Goal: Transaction & Acquisition: Purchase product/service

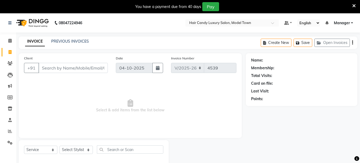
select select "4716"
select select "service"
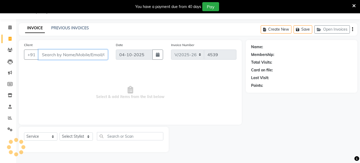
click at [71, 52] on input "Client" at bounding box center [72, 55] width 69 height 10
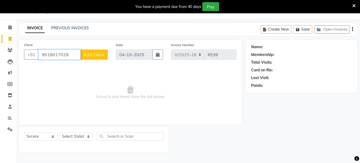
type input "9518017029"
click at [95, 53] on span "Add Client" at bounding box center [94, 54] width 21 height 5
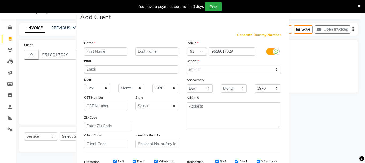
click at [97, 54] on input "text" at bounding box center [105, 52] width 43 height 8
type input "sumit"
click at [199, 68] on select "Select Male Female Other Prefer Not To Say" at bounding box center [233, 70] width 94 height 8
select select "[DEMOGRAPHIC_DATA]"
click at [186, 66] on select "Select Male Female Other Prefer Not To Say" at bounding box center [233, 70] width 94 height 8
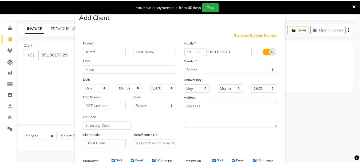
scroll to position [83, 0]
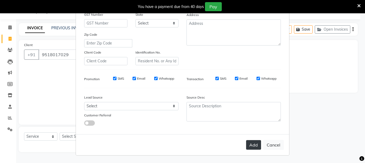
click at [251, 143] on button "Add" at bounding box center [253, 145] width 15 height 10
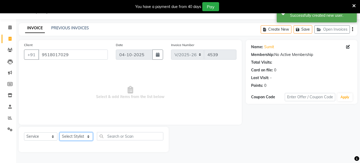
click at [72, 137] on select "Select Stylist [PERSON_NAME] [PERSON_NAME] [PERSON_NAME] ([PERSON_NAME]) Manage…" at bounding box center [76, 137] width 33 height 8
select select "90549"
click at [60, 133] on select "Select Stylist [PERSON_NAME] [PERSON_NAME] [PERSON_NAME] ([PERSON_NAME]) Manage…" at bounding box center [76, 137] width 33 height 8
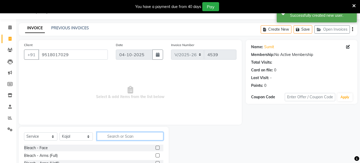
click at [120, 136] on input "text" at bounding box center [130, 136] width 67 height 8
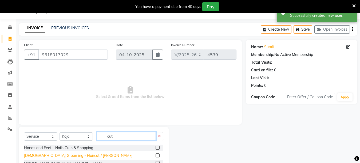
type input "cut"
click at [53, 157] on div "[DEMOGRAPHIC_DATA] Grooming - Haircut / [PERSON_NAME]" at bounding box center [78, 156] width 109 height 6
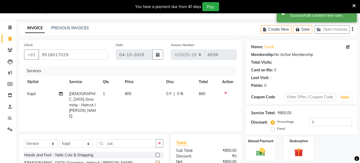
checkbox input "false"
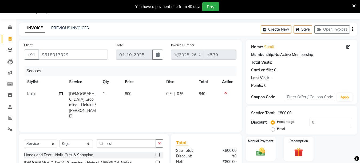
scroll to position [64, 0]
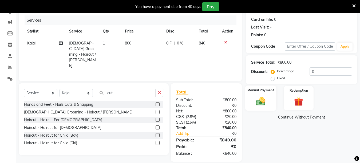
click at [265, 103] on img at bounding box center [260, 101] width 15 height 11
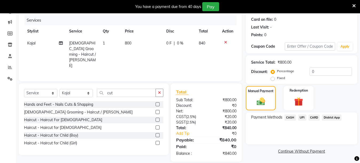
click at [300, 118] on span "UPI" at bounding box center [302, 118] width 8 height 6
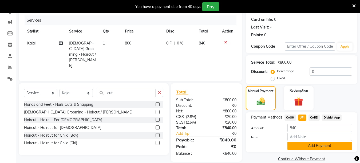
click at [304, 148] on button "Add Payment" at bounding box center [320, 146] width 65 height 8
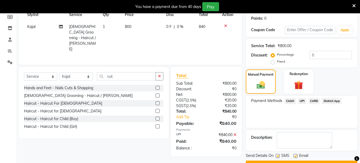
scroll to position [89, 0]
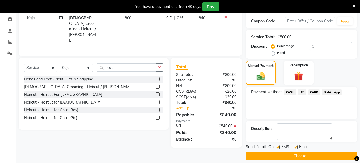
click at [279, 147] on label at bounding box center [278, 148] width 4 height 4
click at [279, 147] on input "checkbox" at bounding box center [277, 147] width 3 height 3
checkbox input "false"
click at [270, 155] on button "Checkout" at bounding box center [302, 156] width 112 height 8
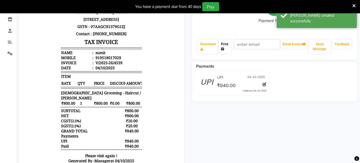
click at [227, 45] on link "Print" at bounding box center [225, 47] width 12 height 14
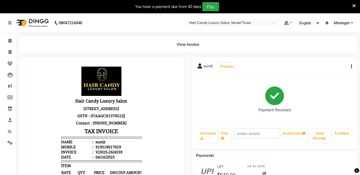
click at [354, 5] on icon at bounding box center [354, 5] width 3 height 5
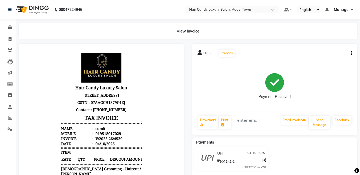
click at [43, 7] on img at bounding box center [32, 9] width 37 height 15
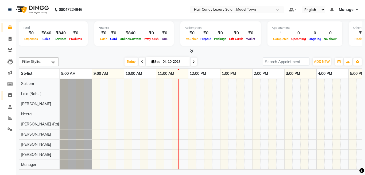
click at [5, 94] on link "Inventory" at bounding box center [8, 95] width 13 height 9
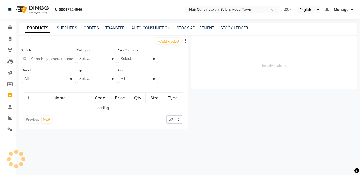
select select
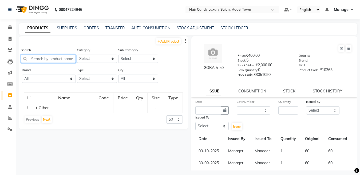
click at [45, 59] on input "text" at bounding box center [48, 59] width 55 height 8
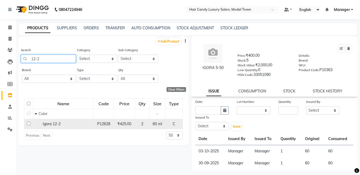
type input "12-2"
click at [28, 123] on input "checkbox" at bounding box center [28, 123] width 3 height 3
checkbox input "true"
select select
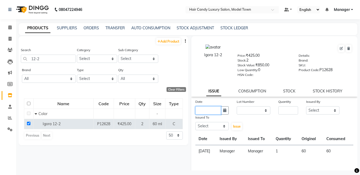
click at [205, 111] on input "text" at bounding box center [208, 111] width 26 height 8
select select "10"
select select "2025"
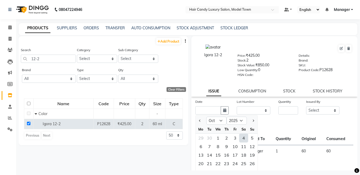
click at [243, 137] on div "4" at bounding box center [244, 138] width 9 height 9
type input "04-10-2025"
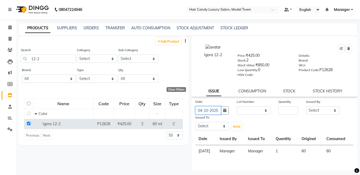
scroll to position [0, 1]
click at [251, 109] on select "None" at bounding box center [254, 111] width 34 height 8
select select "0: null"
click at [237, 107] on select "None" at bounding box center [254, 111] width 34 height 8
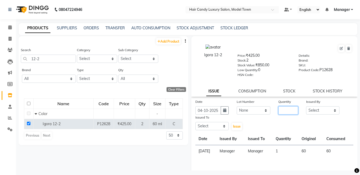
click at [288, 114] on input "number" at bounding box center [289, 111] width 20 height 8
type input "1"
click at [316, 110] on select "Select Aakib Anas Izhar Kajal Laiq (Rahul) Manager Neeraj parul Pawan Prakash R…" at bounding box center [323, 111] width 34 height 8
select select "28446"
click at [306, 107] on select "Select Aakib Anas Izhar Kajal Laiq (Rahul) Manager Neeraj parul Pawan Prakash R…" at bounding box center [323, 111] width 34 height 8
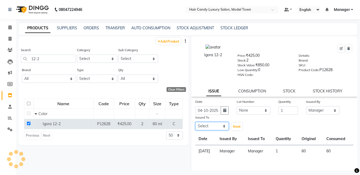
click at [215, 127] on select "Select Aakib Anas Izhar Kajal Laiq (Rahul) Manager Neeraj parul Pawan Prakash R…" at bounding box center [212, 126] width 34 height 8
select select "28446"
click at [195, 122] on select "Select Aakib Anas Izhar Kajal Laiq (Rahul) Manager Neeraj parul Pawan Prakash R…" at bounding box center [212, 126] width 34 height 8
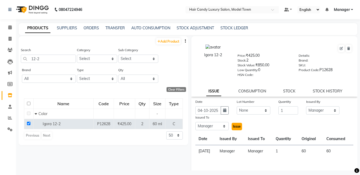
click at [234, 127] on span "Issue" at bounding box center [237, 127] width 8 height 4
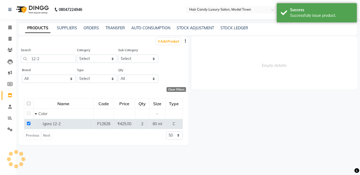
select select
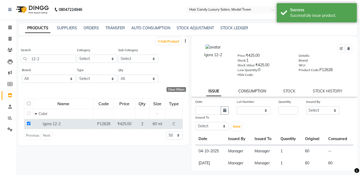
click at [249, 93] on link "CONSUMPTION" at bounding box center [252, 91] width 28 height 5
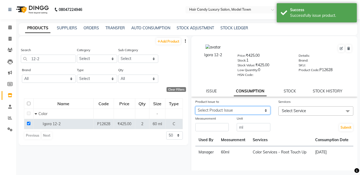
click at [229, 110] on select "Select Product Issue 2025-10-04, Issued to: Manager, Balance: 60" at bounding box center [232, 111] width 75 height 8
select select "1284675"
click at [195, 107] on select "Select Product Issue 2025-10-04, Issued to: Manager, Balance: 60" at bounding box center [232, 111] width 75 height 8
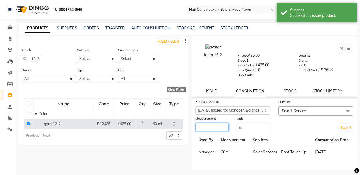
click at [224, 124] on input "number" at bounding box center [212, 127] width 34 height 8
type input "60"
click at [304, 105] on div "Services" at bounding box center [316, 102] width 75 height 7
click at [305, 112] on span "Select Service" at bounding box center [316, 111] width 75 height 9
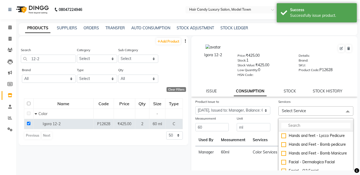
click at [296, 124] on input "multiselect-search" at bounding box center [315, 126] width 69 height 6
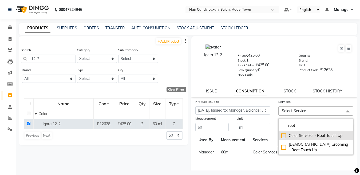
type input "root"
click at [281, 135] on div "Color Services - Root Touch Up" at bounding box center [315, 136] width 69 height 6
checkbox input "true"
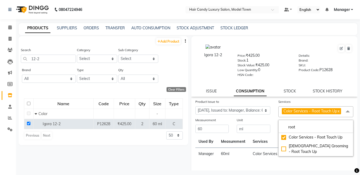
click at [270, 127] on div "Unit ml" at bounding box center [254, 126] width 42 height 16
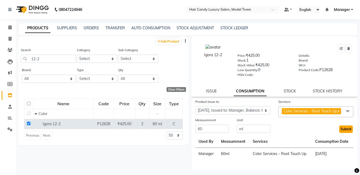
click at [341, 133] on button "Submit" at bounding box center [346, 129] width 14 height 7
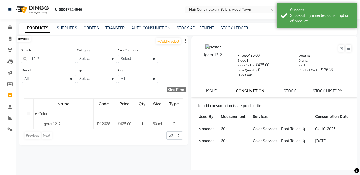
click at [13, 40] on span at bounding box center [9, 39] width 9 height 6
select select "service"
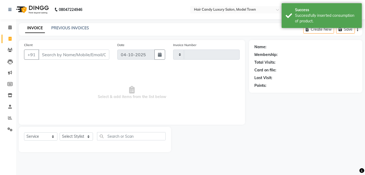
type input "4540"
select select "4716"
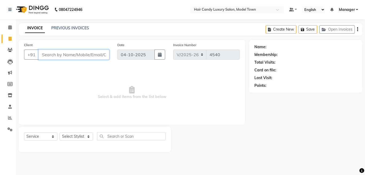
click at [85, 55] on input "Client" at bounding box center [73, 55] width 71 height 10
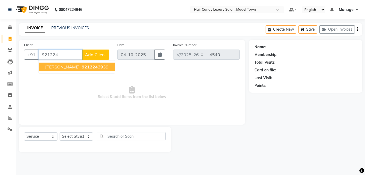
click at [84, 65] on span "921224" at bounding box center [90, 66] width 16 height 5
type input "9212243939"
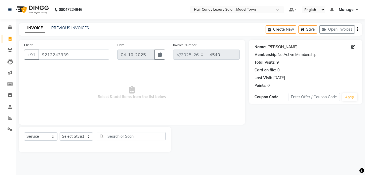
click at [282, 46] on link "Minu Narang" at bounding box center [282, 47] width 30 height 6
click at [85, 134] on select "Select Stylist Aakib Anas Izhar Kajal Laiq (Rahul) Manager Neeraj parul Pawan P…" at bounding box center [76, 137] width 33 height 8
select select "28003"
click at [60, 133] on select "Select Stylist Aakib Anas Izhar Kajal Laiq (Rahul) Manager Neeraj parul Pawan P…" at bounding box center [76, 137] width 33 height 8
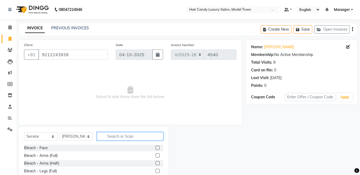
click at [121, 135] on input "text" at bounding box center [130, 136] width 67 height 8
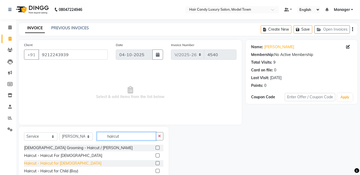
type input "haircut"
click at [65, 163] on div "Haircut - Haircut for Gents" at bounding box center [62, 164] width 77 height 6
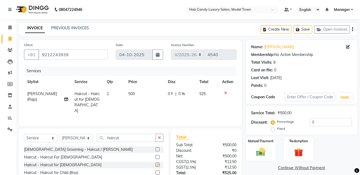
checkbox input "false"
click at [67, 155] on div "Haircut - Haircut For Ladies" at bounding box center [63, 158] width 78 height 6
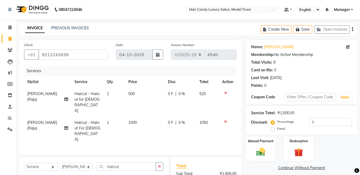
checkbox input "false"
click at [225, 93] on icon at bounding box center [225, 93] width 3 height 4
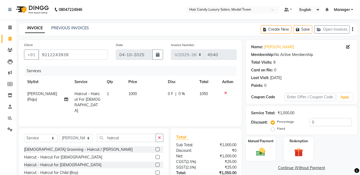
scroll to position [38, 0]
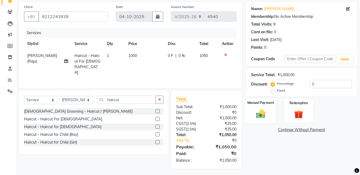
click at [263, 104] on label "Manual Payment" at bounding box center [261, 102] width 27 height 5
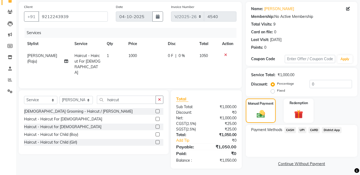
click at [294, 130] on span "CASH" at bounding box center [290, 130] width 11 height 6
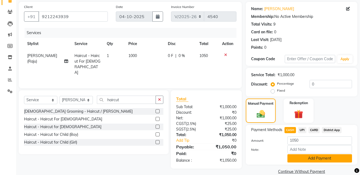
click at [312, 159] on button "Add Payment" at bounding box center [320, 159] width 65 height 8
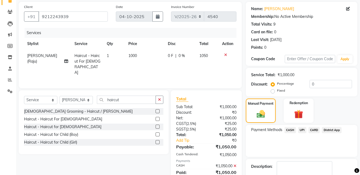
scroll to position [69, 0]
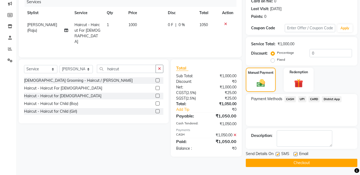
click at [291, 163] on button "Checkout" at bounding box center [302, 163] width 112 height 8
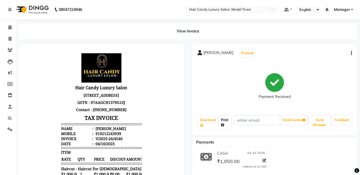
click at [227, 120] on link "Print" at bounding box center [225, 123] width 12 height 14
click at [6, 38] on span at bounding box center [9, 39] width 9 height 6
select select "service"
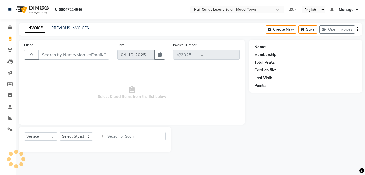
select select "4716"
type input "4542"
click at [79, 54] on input "Client" at bounding box center [73, 55] width 71 height 10
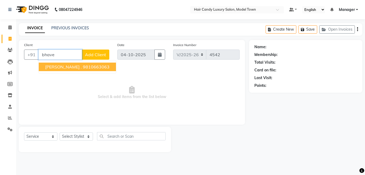
click at [91, 69] on button "Bhave . 9810663063" at bounding box center [77, 67] width 77 height 9
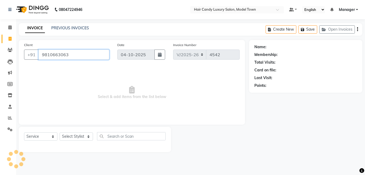
type input "9810663063"
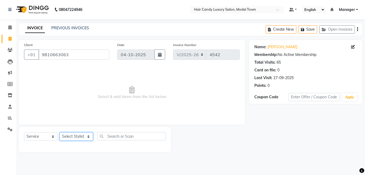
click at [73, 136] on select "Select Stylist Aakib Anas Izhar Kajal Laiq (Rahul) Manager Neeraj parul Pawan P…" at bounding box center [76, 137] width 33 height 8
select select "34279"
click at [60, 133] on select "Select Stylist Aakib Anas Izhar Kajal Laiq (Rahul) Manager Neeraj parul Pawan P…" at bounding box center [76, 137] width 33 height 8
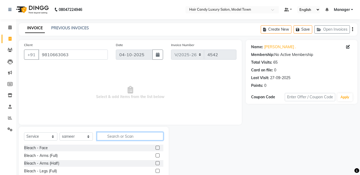
click at [120, 136] on input "text" at bounding box center [130, 136] width 67 height 8
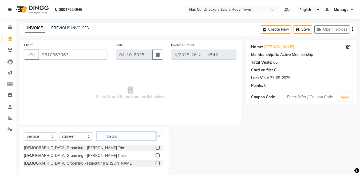
drag, startPoint x: 142, startPoint y: 138, endPoint x: 63, endPoint y: 136, distance: 79.1
click at [63, 136] on div "Select Service Product Membership Package Voucher Prepaid Gift Card Select Styl…" at bounding box center [93, 138] width 139 height 13
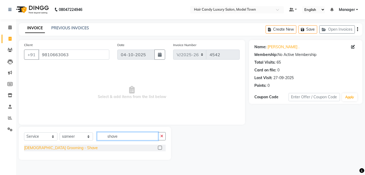
type input "shave"
click at [55, 150] on div "Male Grooming - Shave" at bounding box center [61, 149] width 74 height 6
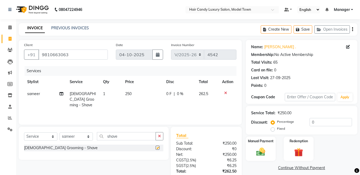
checkbox input "false"
click at [329, 120] on input "0" at bounding box center [331, 122] width 42 height 8
click at [328, 120] on input "0" at bounding box center [331, 122] width 42 height 8
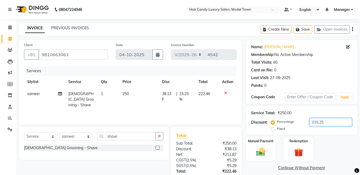
drag, startPoint x: 330, startPoint y: 123, endPoint x: 278, endPoint y: 135, distance: 52.8
click at [278, 135] on div "Name: Bhave . Membership: No Active Membership Total Visits: 65 Card on file: 0…" at bounding box center [304, 125] width 116 height 171
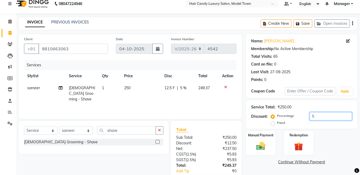
scroll to position [44, 0]
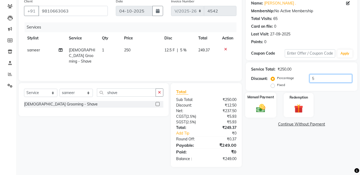
type input "5"
click at [266, 107] on img at bounding box center [260, 108] width 15 height 11
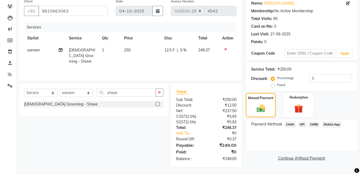
click at [287, 125] on span "CASH" at bounding box center [290, 125] width 11 height 6
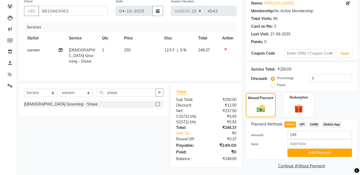
scroll to position [47, 0]
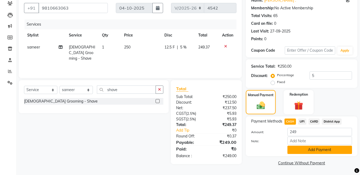
click at [329, 151] on button "Add Payment" at bounding box center [320, 150] width 65 height 8
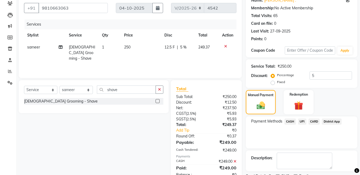
scroll to position [69, 0]
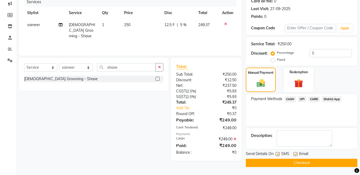
click at [278, 156] on label at bounding box center [278, 154] width 4 height 4
click at [278, 156] on input "checkbox" at bounding box center [277, 154] width 3 height 3
checkbox input "false"
click at [275, 162] on button "Checkout" at bounding box center [302, 163] width 112 height 8
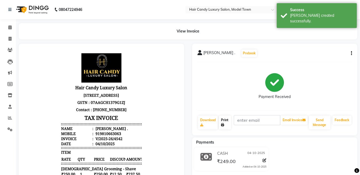
click at [225, 123] on link "Print" at bounding box center [225, 123] width 12 height 14
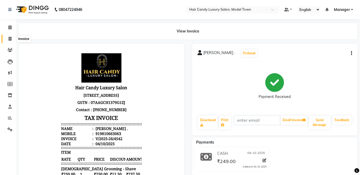
click at [9, 39] on icon at bounding box center [10, 39] width 3 height 4
select select "service"
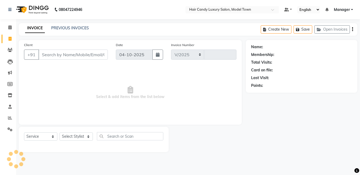
select select "4716"
type input "4543"
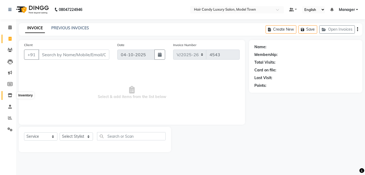
click at [10, 96] on icon at bounding box center [10, 95] width 5 height 4
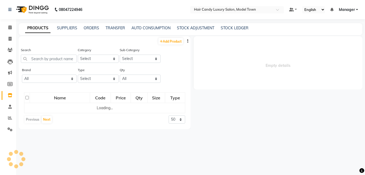
select select
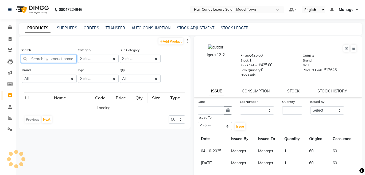
click at [56, 60] on input "text" at bounding box center [49, 59] width 56 height 8
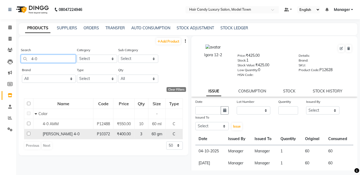
type input "4-0"
click at [29, 133] on input "checkbox" at bounding box center [28, 133] width 3 height 3
checkbox input "true"
select select
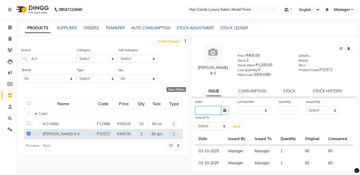
click at [210, 112] on input "text" at bounding box center [208, 111] width 26 height 8
select select "10"
select select "2025"
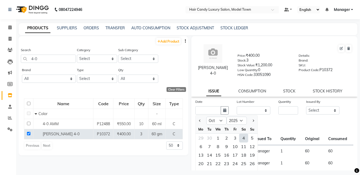
click at [240, 137] on div "4" at bounding box center [244, 138] width 9 height 9
type input "04-10-2025"
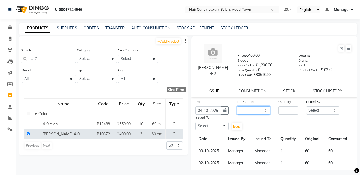
click at [242, 110] on select "None" at bounding box center [254, 111] width 34 height 8
select select "0: null"
click at [237, 107] on select "None" at bounding box center [254, 111] width 34 height 8
click at [275, 110] on div "Quantity" at bounding box center [289, 107] width 28 height 16
click at [279, 110] on input "number" at bounding box center [289, 111] width 20 height 8
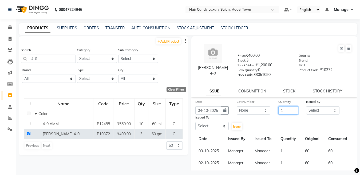
type input "1"
click at [320, 110] on select "Select Aakib Anas Izhar Kajal Laiq (Rahul) Manager Neeraj parul Pawan Prakash R…" at bounding box center [323, 111] width 34 height 8
select select "28446"
click at [306, 107] on select "Select Aakib Anas Izhar Kajal Laiq (Rahul) Manager Neeraj parul Pawan Prakash R…" at bounding box center [323, 111] width 34 height 8
click at [204, 124] on select "Select Aakib Anas Izhar Kajal Laiq (Rahul) Manager Neeraj parul Pawan Prakash R…" at bounding box center [212, 126] width 34 height 8
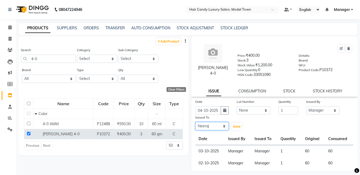
click at [195, 122] on select "Select Aakib Anas Izhar Kajal Laiq (Rahul) Manager Neeraj parul Pawan Prakash R…" at bounding box center [212, 126] width 34 height 8
click at [204, 127] on select "Select Aakib Anas Izhar Kajal Laiq (Rahul) Manager Neeraj parul Pawan Prakash R…" at bounding box center [212, 126] width 34 height 8
select select "28446"
click at [195, 122] on select "Select Aakib Anas Izhar Kajal Laiq (Rahul) Manager Neeraj parul Pawan Prakash R…" at bounding box center [212, 126] width 34 height 8
click at [234, 127] on span "Issue" at bounding box center [237, 127] width 8 height 4
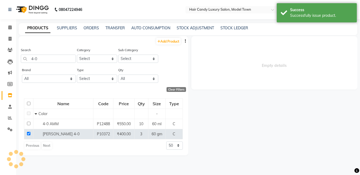
select select
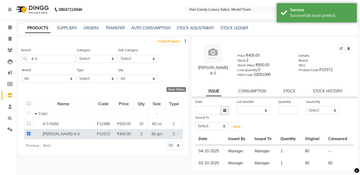
click at [250, 95] on div "igora 4-0 Price: ₹400.00 Stock: 2 Stock Value: ₹800.00 Low Quantity: 0 HSN Code…" at bounding box center [274, 66] width 166 height 61
click at [250, 90] on link "CONSUMPTION" at bounding box center [252, 91] width 28 height 5
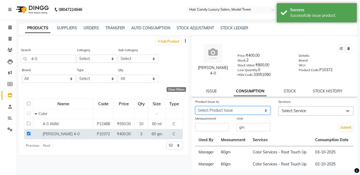
click at [237, 110] on select "Select Product Issue 2025-10-04, Issued to: Manager, Balance: 60" at bounding box center [232, 111] width 75 height 8
select select "1284873"
click at [195, 107] on select "Select Product Issue 2025-10-04, Issued to: Manager, Balance: 60" at bounding box center [232, 111] width 75 height 8
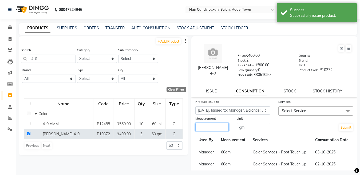
click at [209, 128] on input "number" at bounding box center [212, 127] width 34 height 8
type input "60"
click at [308, 112] on span "Select Service" at bounding box center [316, 111] width 75 height 9
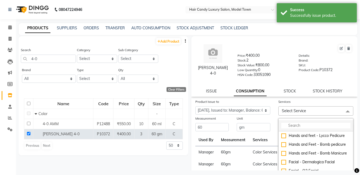
click at [288, 128] on input "multiselect-search" at bounding box center [315, 126] width 69 height 6
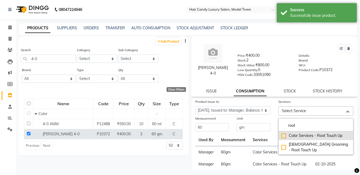
type input "root"
click at [283, 137] on div "Color Services - Root Touch Up" at bounding box center [315, 136] width 69 height 6
checkbox input "true"
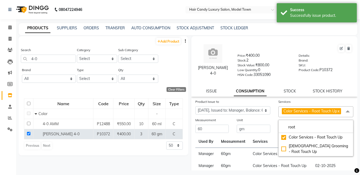
click at [276, 134] on div "Submit" at bounding box center [316, 126] width 83 height 16
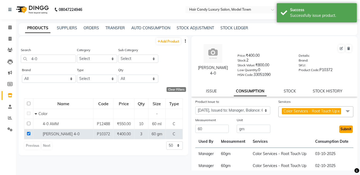
click at [339, 133] on button "Submit" at bounding box center [346, 129] width 14 height 7
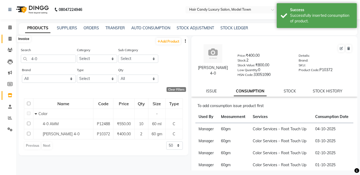
click at [9, 37] on icon at bounding box center [10, 39] width 3 height 4
select select "service"
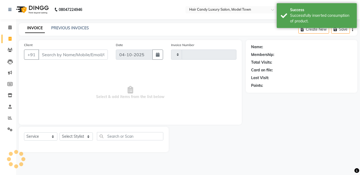
type input "4543"
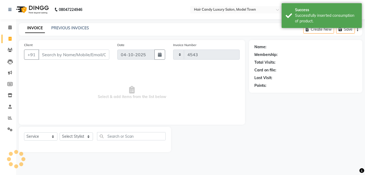
select select "4716"
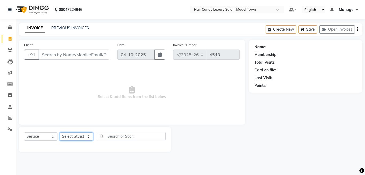
click at [86, 141] on select "Select Stylist Aakib Anas Izhar Kajal Laiq (Rahul) Manager Neeraj parul Pawan P…" at bounding box center [76, 137] width 33 height 8
select select "28001"
click at [60, 133] on select "Select Stylist Aakib Anas Izhar Kajal Laiq (Rahul) Manager Neeraj parul Pawan P…" at bounding box center [76, 137] width 33 height 8
click at [63, 55] on input "Client" at bounding box center [73, 55] width 71 height 10
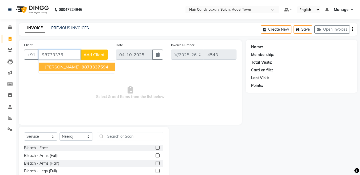
click at [68, 69] on span "Sumita Garg" at bounding box center [62, 66] width 34 height 5
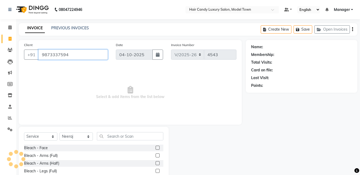
type input "9873337594"
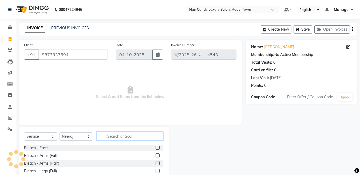
click at [155, 136] on input "text" at bounding box center [130, 136] width 67 height 8
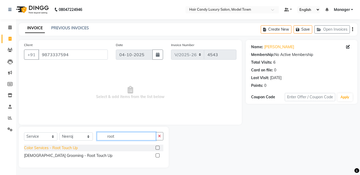
type input "root"
click at [62, 146] on div "Color Services - Root Touch Up" at bounding box center [51, 149] width 54 height 6
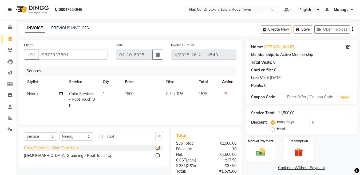
checkbox input "false"
drag, startPoint x: 272, startPoint y: 125, endPoint x: 223, endPoint y: 128, distance: 48.7
click at [223, 128] on div "Client +91 9873337594 Date 04-10-2025 Invoice Number V/2025 V/2025-26 4543 Serv…" at bounding box center [188, 123] width 347 height 166
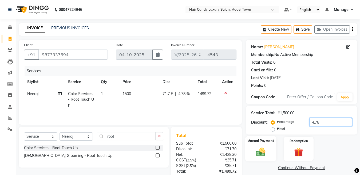
type input "4.78"
click at [263, 156] on img at bounding box center [260, 152] width 15 height 11
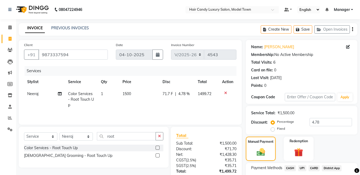
scroll to position [44, 0]
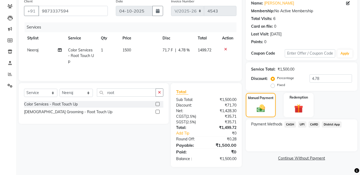
click at [290, 127] on span "CASH" at bounding box center [290, 125] width 11 height 6
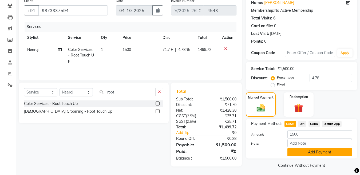
click at [311, 151] on button "Add Payment" at bounding box center [320, 152] width 65 height 8
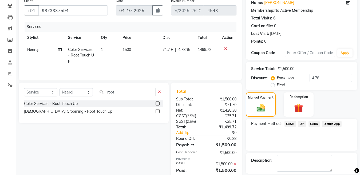
scroll to position [69, 0]
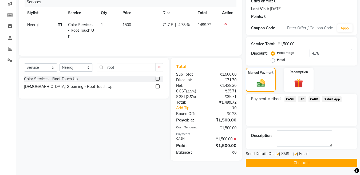
click at [278, 155] on label at bounding box center [278, 154] width 4 height 4
click at [278, 155] on input "checkbox" at bounding box center [277, 154] width 3 height 3
checkbox input "false"
click at [276, 163] on button "Checkout" at bounding box center [302, 163] width 112 height 8
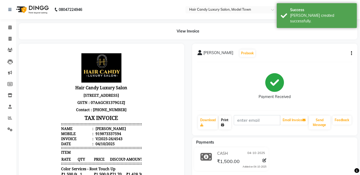
click at [223, 125] on icon at bounding box center [222, 125] width 3 height 3
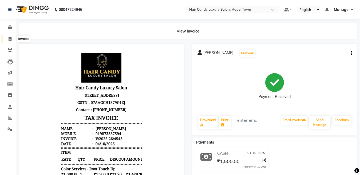
click at [6, 37] on span at bounding box center [9, 39] width 9 height 6
select select "service"
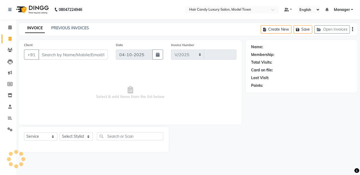
select select "4716"
type input "4544"
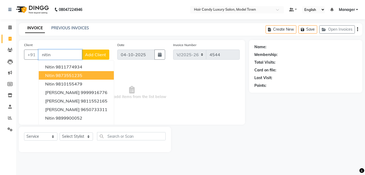
click at [82, 77] on ngb-highlight "9873551235" at bounding box center [69, 75] width 27 height 5
type input "9873551235"
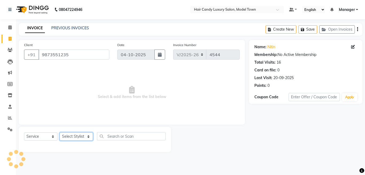
click at [87, 137] on select "Select Stylist Aakib Anas Izhar Kajal Laiq (Rahul) Manager Neeraj parul Pawan P…" at bounding box center [76, 137] width 33 height 8
select select "27996"
click at [60, 133] on select "Select Stylist Aakib Anas Izhar Kajal Laiq (Rahul) Manager Neeraj parul Pawan P…" at bounding box center [76, 137] width 33 height 8
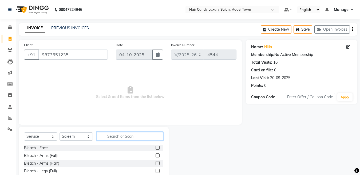
click at [141, 138] on input "text" at bounding box center [130, 136] width 67 height 8
type input "h"
type input "clean"
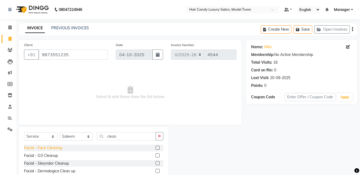
click at [56, 148] on div "Facial - Face Cleaning" at bounding box center [43, 149] width 38 height 6
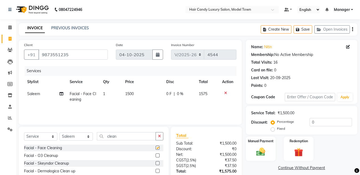
checkbox input "false"
click at [131, 97] on td "1500" at bounding box center [142, 97] width 41 height 18
select select "27996"
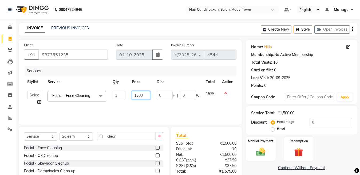
click at [136, 98] on input "1500" at bounding box center [141, 95] width 18 height 8
type input "2500"
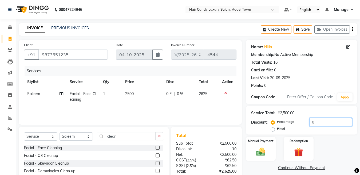
click at [342, 126] on input "0" at bounding box center [331, 122] width 42 height 8
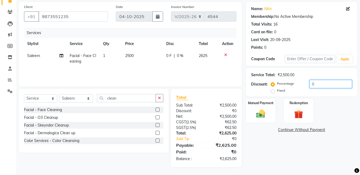
drag, startPoint x: 323, startPoint y: 86, endPoint x: 255, endPoint y: 88, distance: 68.4
click at [255, 88] on div "Discount: Percentage Fixed 0" at bounding box center [301, 87] width 101 height 14
type input "20"
click at [132, 54] on span "2500" at bounding box center [128, 55] width 9 height 5
select select "27996"
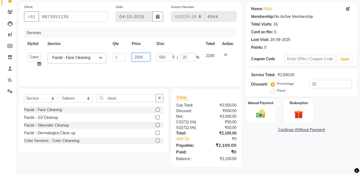
drag, startPoint x: 137, startPoint y: 59, endPoint x: 139, endPoint y: 61, distance: 3.0
click at [139, 61] on td "2500" at bounding box center [141, 60] width 25 height 20
type input "2000"
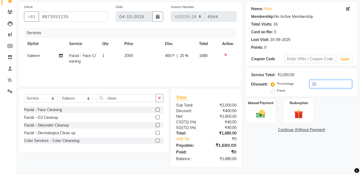
drag, startPoint x: 315, startPoint y: 90, endPoint x: 324, endPoint y: 85, distance: 10.0
click at [324, 85] on div "Percentage Fixed 20" at bounding box center [312, 87] width 80 height 14
drag, startPoint x: 324, startPoint y: 85, endPoint x: 230, endPoint y: 85, distance: 94.0
click at [230, 85] on div "Client +91 9873551235 Date 04-10-2025 Invoice Number V/2025 V/2025-26 4544 Serv…" at bounding box center [188, 85] width 347 height 166
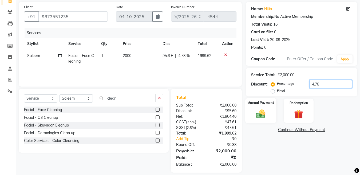
type input "4.78"
click at [264, 117] on img at bounding box center [260, 114] width 15 height 11
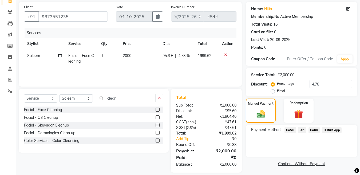
click at [317, 130] on span "CARD" at bounding box center [314, 130] width 11 height 6
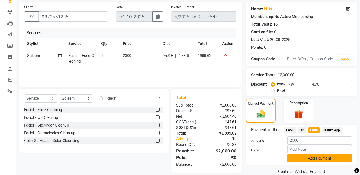
click at [318, 158] on button "Add Payment" at bounding box center [320, 159] width 65 height 8
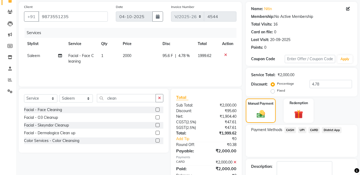
scroll to position [69, 0]
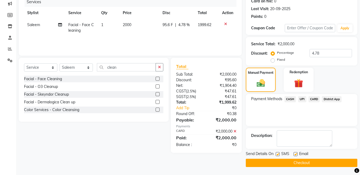
click at [275, 156] on div "Send Details On SMS Email" at bounding box center [302, 154] width 112 height 7
click at [277, 154] on label at bounding box center [278, 154] width 4 height 4
click at [277, 154] on input "checkbox" at bounding box center [277, 154] width 3 height 3
checkbox input "false"
click at [277, 161] on button "Checkout" at bounding box center [302, 163] width 112 height 8
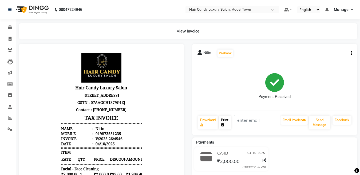
click at [227, 123] on link "Print" at bounding box center [225, 123] width 12 height 14
click at [10, 40] on icon at bounding box center [10, 39] width 3 height 4
select select "service"
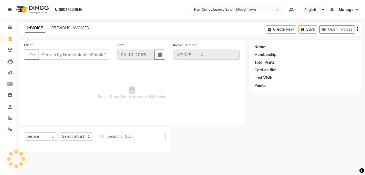
select select "4716"
type input "4547"
click at [56, 53] on input "Client" at bounding box center [73, 55] width 71 height 10
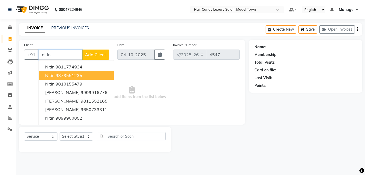
click at [81, 78] on ngb-highlight "9873551235" at bounding box center [69, 75] width 27 height 5
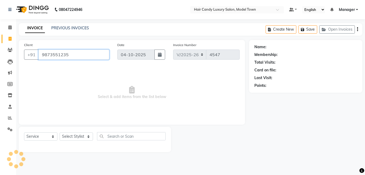
type input "9873551235"
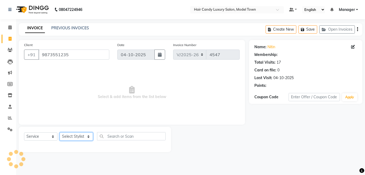
click at [73, 134] on select "Select Stylist Aakib Anas Izhar Kajal Laiq (Rahul) Manager Neeraj parul Pawan P…" at bounding box center [76, 137] width 33 height 8
select select "27996"
click at [60, 133] on select "Select Stylist Aakib Anas Izhar Kajal Laiq (Rahul) Manager Neeraj parul Pawan P…" at bounding box center [76, 137] width 33 height 8
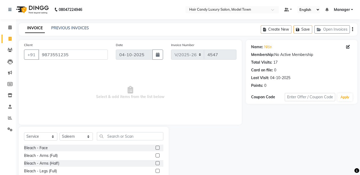
click at [112, 144] on div "Select Service Product Membership Package Voucher Prepaid Gift Card Select Styl…" at bounding box center [93, 138] width 139 height 13
click at [112, 139] on input "text" at bounding box center [130, 136] width 67 height 8
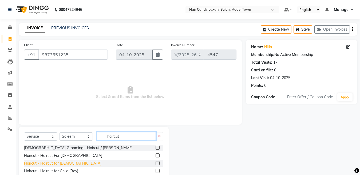
type input "haircut"
click at [61, 163] on div "Haircut - Haircut for Gents" at bounding box center [62, 164] width 77 height 6
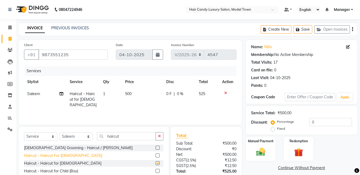
checkbox input "false"
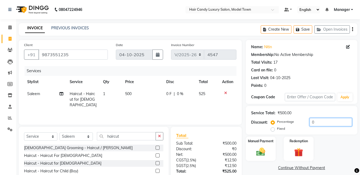
drag, startPoint x: 291, startPoint y: 124, endPoint x: 264, endPoint y: 121, distance: 27.1
click at [264, 121] on div "Discount: Percentage Fixed 0" at bounding box center [301, 125] width 101 height 14
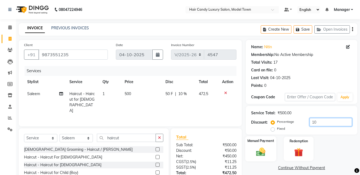
type input "10"
click at [263, 154] on img at bounding box center [260, 152] width 15 height 11
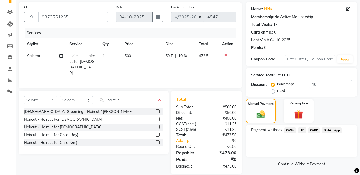
scroll to position [44, 0]
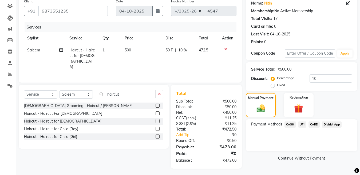
click at [299, 126] on span "UPI" at bounding box center [302, 125] width 8 height 6
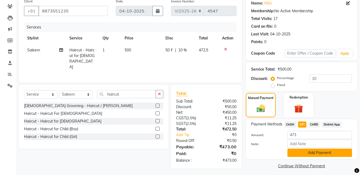
click at [306, 149] on button "Add Payment" at bounding box center [320, 153] width 65 height 8
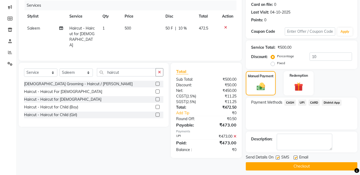
scroll to position [69, 0]
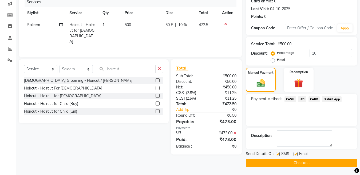
click at [278, 155] on label at bounding box center [278, 154] width 4 height 4
click at [278, 155] on input "checkbox" at bounding box center [277, 154] width 3 height 3
checkbox input "false"
click at [288, 162] on button "Checkout" at bounding box center [302, 163] width 112 height 8
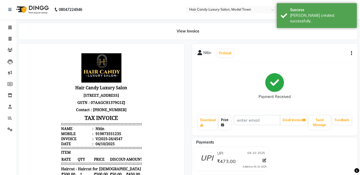
click at [229, 122] on link "Print" at bounding box center [225, 123] width 12 height 14
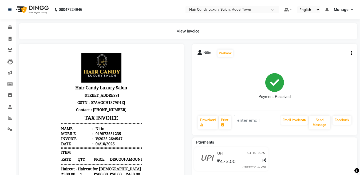
click at [36, 11] on img at bounding box center [32, 9] width 37 height 15
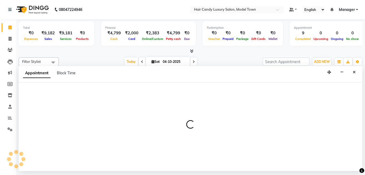
select select "27996"
select select "tentative"
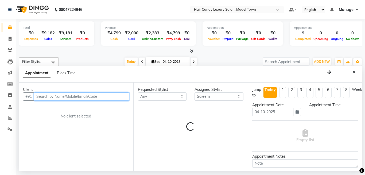
select select "735"
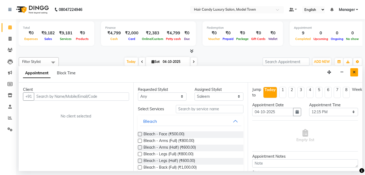
click at [352, 72] on button "Close" at bounding box center [354, 72] width 8 height 8
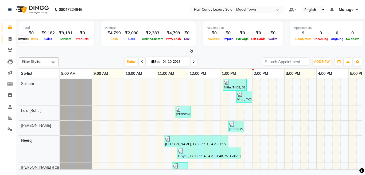
click at [10, 39] on icon at bounding box center [10, 39] width 3 height 4
select select "service"
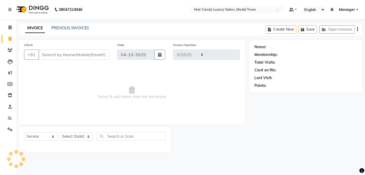
select select "4716"
type input "4548"
click at [88, 141] on select "Select Stylist Aakib Anas Izhar Kajal Laiq (Rahul) Manager Neeraj parul Pawan P…" at bounding box center [76, 137] width 33 height 8
select select "66355"
click at [60, 133] on select "Select Stylist Aakib Anas Izhar Kajal Laiq (Rahul) Manager Neeraj parul Pawan P…" at bounding box center [76, 137] width 33 height 8
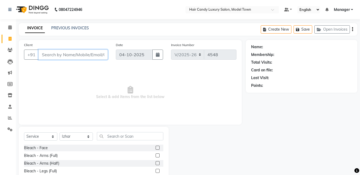
click at [77, 56] on input "Client" at bounding box center [72, 55] width 69 height 10
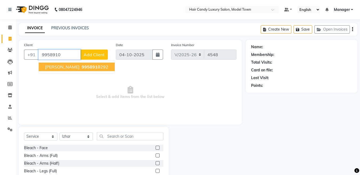
click at [82, 67] on span "9958910" at bounding box center [91, 66] width 19 height 5
type input "9958910292"
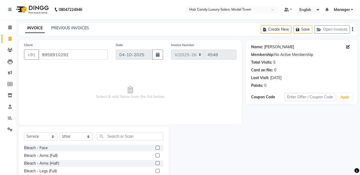
click at [271, 48] on link "Prakhar" at bounding box center [279, 47] width 30 height 6
click at [141, 137] on input "text" at bounding box center [130, 136] width 67 height 8
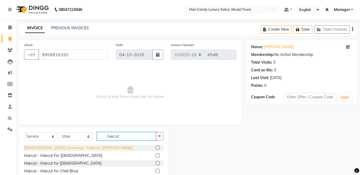
type input "haircut"
click at [74, 150] on div "Male Grooming - Haircut / beard" at bounding box center [78, 149] width 109 height 6
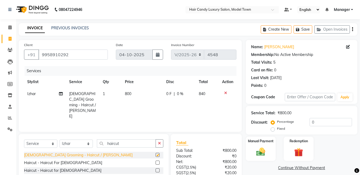
checkbox input "false"
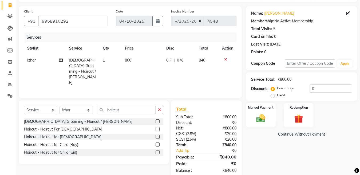
scroll to position [39, 0]
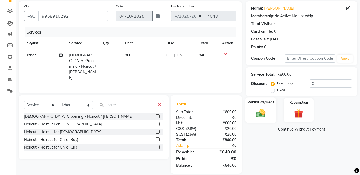
click at [273, 109] on div "Manual Payment" at bounding box center [260, 110] width 31 height 25
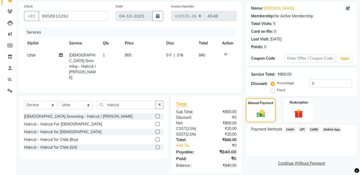
click at [288, 131] on span "CASH" at bounding box center [290, 130] width 11 height 6
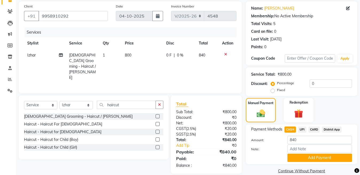
click at [314, 128] on span "CARD" at bounding box center [314, 130] width 11 height 6
click at [313, 156] on button "Add Payment" at bounding box center [320, 158] width 65 height 8
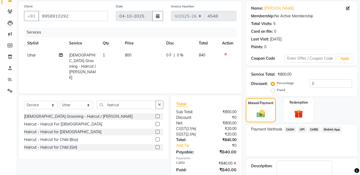
scroll to position [69, 0]
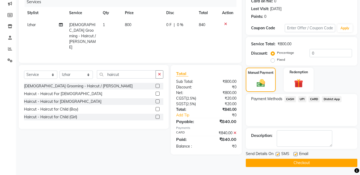
click at [281, 161] on button "Checkout" at bounding box center [302, 163] width 112 height 8
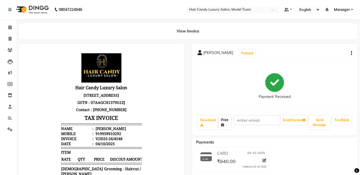
click at [228, 128] on link "Print" at bounding box center [225, 123] width 12 height 14
click at [38, 10] on img at bounding box center [32, 9] width 37 height 15
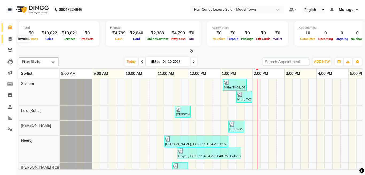
click at [9, 37] on icon at bounding box center [10, 39] width 3 height 4
select select "service"
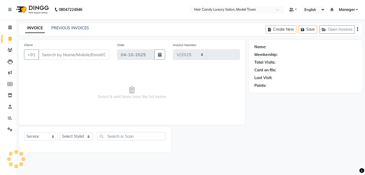
select select "4716"
type input "4549"
click at [105, 56] on input "Client" at bounding box center [73, 55] width 71 height 10
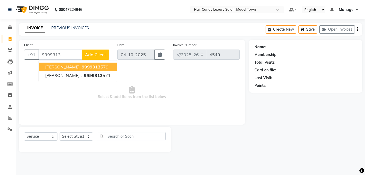
click at [84, 67] on ngb-highlight "9999313 579" at bounding box center [95, 66] width 28 height 5
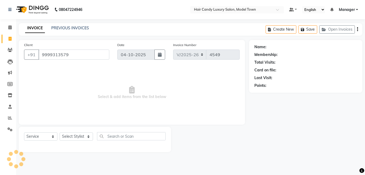
type input "9999313579"
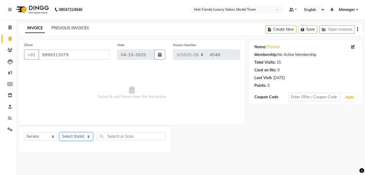
click at [84, 135] on select "Select Stylist Aakib Anas Izhar Kajal Laiq (Rahul) Manager Neeraj parul Pawan P…" at bounding box center [76, 137] width 33 height 8
select select "27996"
click at [60, 133] on select "Select Stylist Aakib Anas Izhar Kajal Laiq (Rahul) Manager Neeraj parul Pawan P…" at bounding box center [76, 137] width 33 height 8
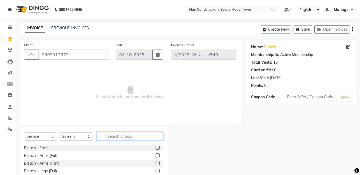
click at [135, 135] on input "text" at bounding box center [130, 136] width 67 height 8
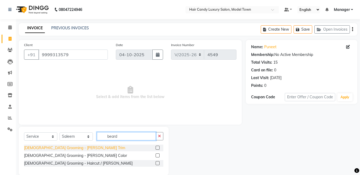
type input "beard"
click at [67, 149] on div "Male Grooming - Beard Trim" at bounding box center [74, 149] width 101 height 6
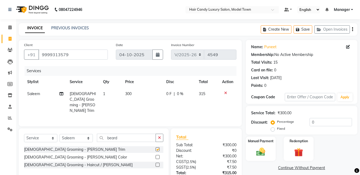
checkbox input "false"
drag, startPoint x: 330, startPoint y: 125, endPoint x: 280, endPoint y: 122, distance: 49.5
click at [280, 122] on div "Percentage Fixed 0" at bounding box center [312, 125] width 80 height 14
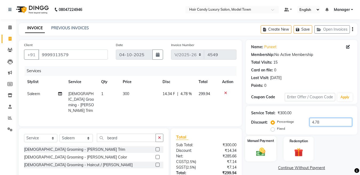
type input "4.78"
click at [268, 147] on img at bounding box center [260, 152] width 15 height 11
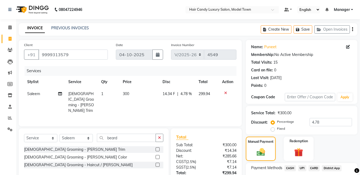
scroll to position [44, 0]
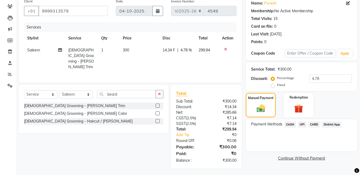
click at [304, 125] on span "UPI" at bounding box center [302, 125] width 8 height 6
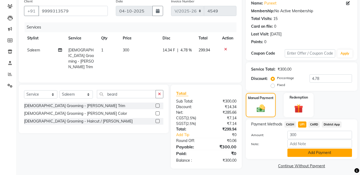
click at [316, 150] on button "Add Payment" at bounding box center [320, 153] width 65 height 8
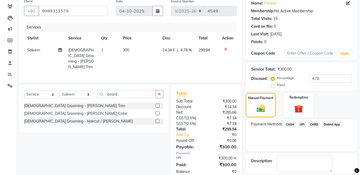
click at [315, 154] on div "Description:" at bounding box center [302, 164] width 112 height 21
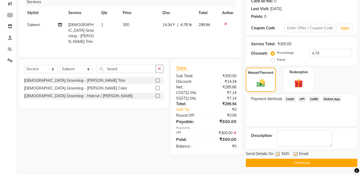
click at [278, 154] on label at bounding box center [278, 154] width 4 height 4
click at [278, 154] on input "checkbox" at bounding box center [277, 154] width 3 height 3
checkbox input "false"
click at [278, 161] on button "Checkout" at bounding box center [302, 163] width 112 height 8
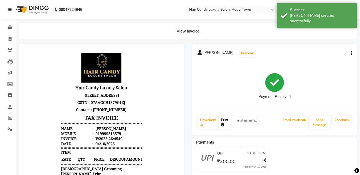
click at [225, 123] on link "Print" at bounding box center [225, 123] width 12 height 14
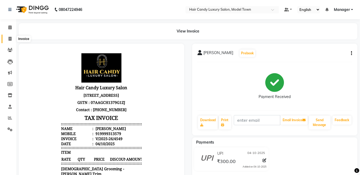
click at [9, 38] on icon at bounding box center [10, 39] width 3 height 4
select select "service"
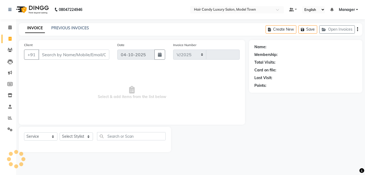
select select "4716"
type input "4550"
click at [59, 57] on input "Client" at bounding box center [73, 55] width 71 height 10
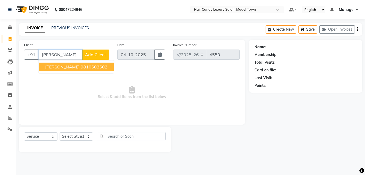
click at [64, 70] on button "Aninder Kaur 9810603602" at bounding box center [76, 67] width 75 height 9
type input "9810603602"
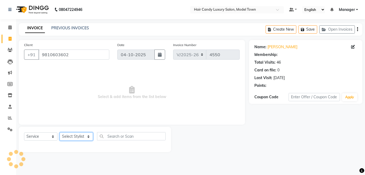
click at [84, 135] on select "Select Stylist Aakib Anas Izhar Kajal Laiq (Rahul) Manager Neeraj parul Pawan P…" at bounding box center [76, 137] width 33 height 8
select select "28756"
click at [60, 133] on select "Select Stylist Aakib Anas Izhar Kajal Laiq (Rahul) Manager Neeraj parul Pawan P…" at bounding box center [76, 137] width 33 height 8
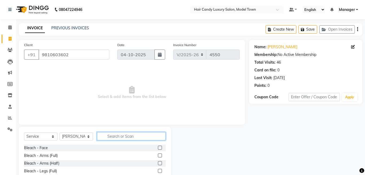
click at [132, 134] on input "text" at bounding box center [131, 136] width 69 height 8
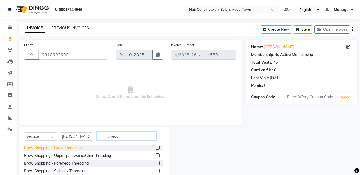
type input "thread"
click at [64, 149] on div "Brow Shapping - Brow Threading" at bounding box center [53, 149] width 58 height 6
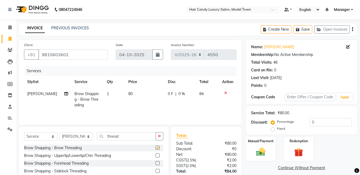
checkbox input "false"
click at [130, 98] on td "80" at bounding box center [145, 99] width 40 height 23
select select "28756"
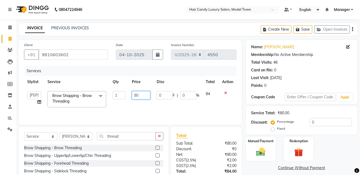
click at [135, 96] on input "80" at bounding box center [141, 95] width 18 height 8
type input "280"
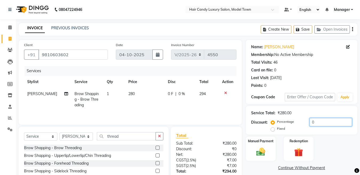
click at [330, 119] on input "0" at bounding box center [331, 122] width 42 height 8
drag, startPoint x: 334, startPoint y: 123, endPoint x: 250, endPoint y: 125, distance: 84.1
click at [250, 125] on div "Service Total: ₹280.00 Discount: Percentage Fixed 0" at bounding box center [302, 120] width 112 height 29
type input "4.78"
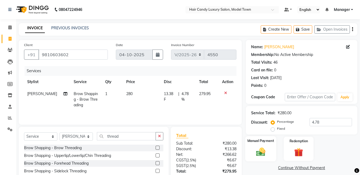
click at [257, 150] on img at bounding box center [260, 152] width 15 height 11
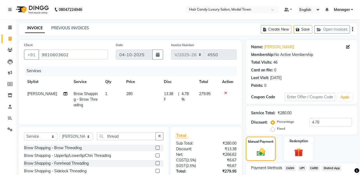
scroll to position [44, 0]
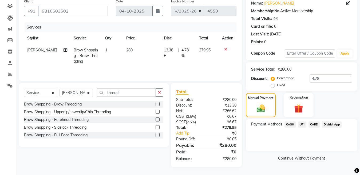
click at [288, 124] on span "CASH" at bounding box center [290, 125] width 11 height 6
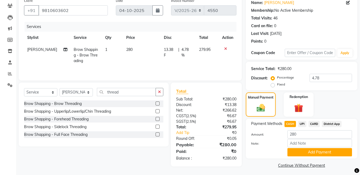
click at [310, 158] on div "Payment Methods CASH UPI CARD District App Amount: 280 Note: Add Payment" at bounding box center [302, 139] width 112 height 40
click at [310, 156] on button "Add Payment" at bounding box center [320, 152] width 65 height 8
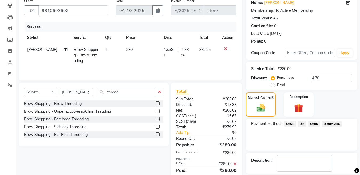
scroll to position [69, 0]
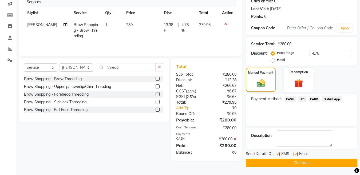
click at [278, 152] on label at bounding box center [278, 154] width 4 height 4
click at [278, 153] on input "checkbox" at bounding box center [277, 154] width 3 height 3
checkbox input "false"
click at [279, 161] on button "Checkout" at bounding box center [302, 163] width 112 height 8
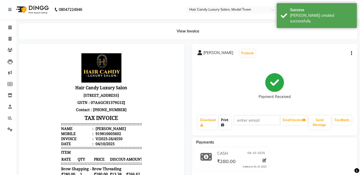
click at [221, 126] on icon at bounding box center [222, 125] width 3 height 3
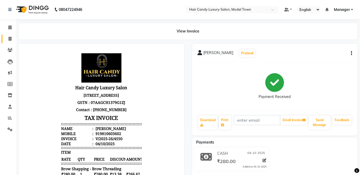
click at [9, 43] on link "Invoice" at bounding box center [8, 39] width 13 height 9
select select "service"
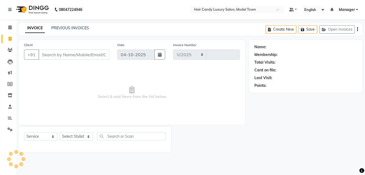
select select "4716"
type input "4551"
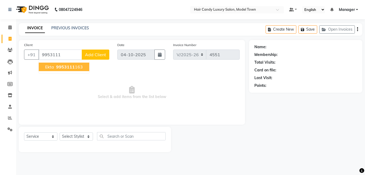
click at [53, 66] on span "Ekta" at bounding box center [49, 66] width 9 height 5
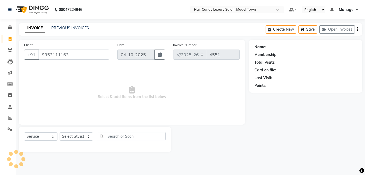
type input "9953111163"
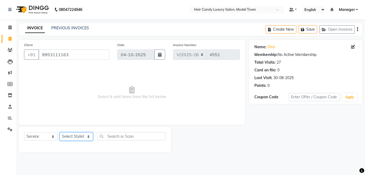
click at [80, 139] on select "Select Stylist Aakib Anas Izhar Kajal Laiq (Rahul) Manager Neeraj parul Pawan P…" at bounding box center [76, 137] width 33 height 8
select select "28001"
click at [60, 133] on select "Select Stylist Aakib Anas Izhar Kajal Laiq (Rahul) Manager Neeraj parul Pawan P…" at bounding box center [76, 137] width 33 height 8
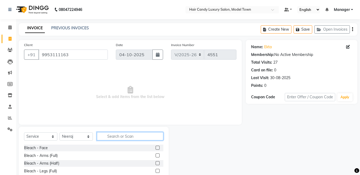
click at [132, 134] on input "text" at bounding box center [130, 136] width 67 height 8
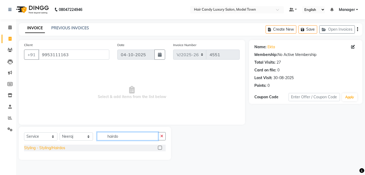
type input "hairdo"
click at [34, 148] on div "Styling - Styling/Hairdos" at bounding box center [44, 149] width 41 height 6
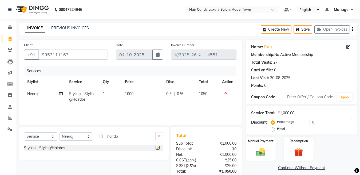
checkbox input "false"
drag, startPoint x: 330, startPoint y: 125, endPoint x: 245, endPoint y: 123, distance: 85.0
click at [245, 123] on div "Client +91 9953111163 Date 04-10-2025 Invoice Number V/2025 V/2025-26 4551 Serv…" at bounding box center [188, 123] width 347 height 166
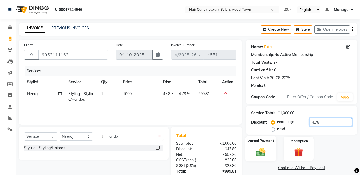
type input "4.78"
click at [256, 149] on img at bounding box center [260, 152] width 15 height 11
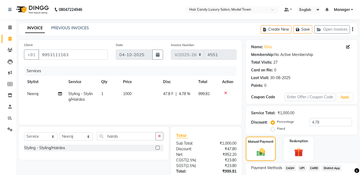
scroll to position [44, 0]
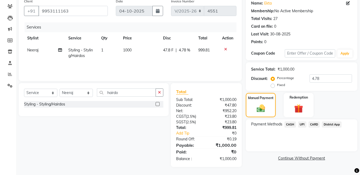
click at [291, 123] on span "CASH" at bounding box center [290, 125] width 11 height 6
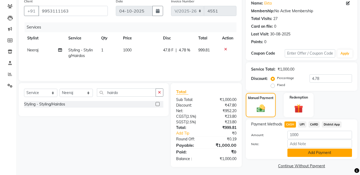
click at [307, 155] on button "Add Payment" at bounding box center [320, 153] width 65 height 8
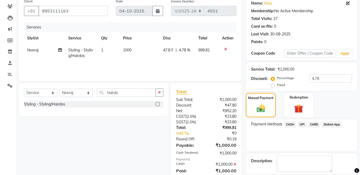
scroll to position [69, 0]
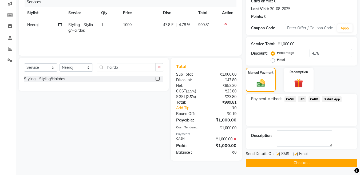
click at [277, 154] on label at bounding box center [278, 154] width 4 height 4
click at [277, 154] on input "checkbox" at bounding box center [277, 154] width 3 height 3
checkbox input "false"
click at [278, 162] on button "Checkout" at bounding box center [302, 163] width 112 height 8
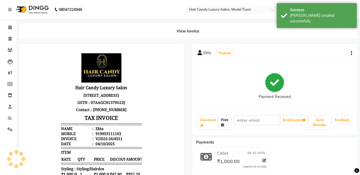
click at [227, 122] on link "Print" at bounding box center [225, 123] width 12 height 14
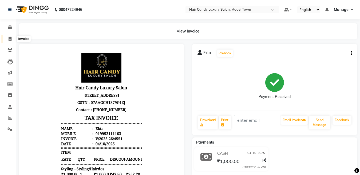
click at [12, 40] on span at bounding box center [9, 39] width 9 height 6
select select "service"
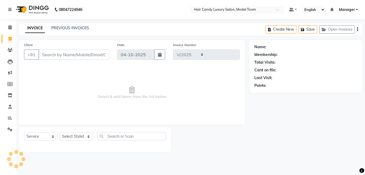
select select "4716"
type input "4552"
click at [14, 93] on span at bounding box center [9, 96] width 9 height 6
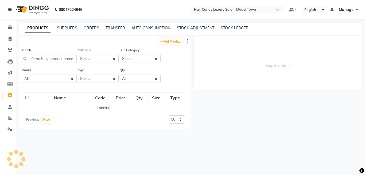
select select
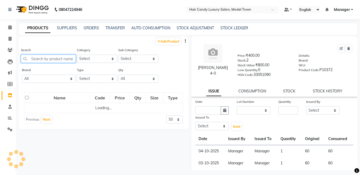
click at [64, 57] on input "text" at bounding box center [48, 59] width 55 height 8
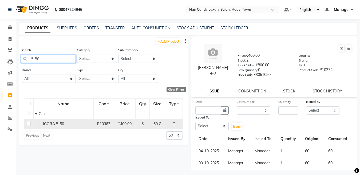
type input "5-50"
click at [29, 123] on input "checkbox" at bounding box center [28, 123] width 3 height 3
checkbox input "true"
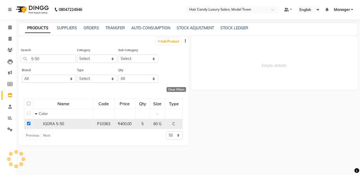
select select
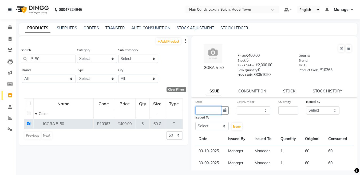
click at [207, 109] on input "text" at bounding box center [208, 111] width 26 height 8
select select "10"
select select "2025"
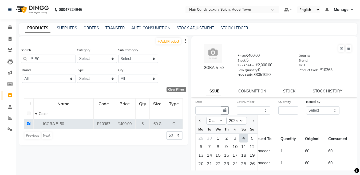
click at [246, 139] on div "4" at bounding box center [244, 138] width 9 height 9
type input "04-10-2025"
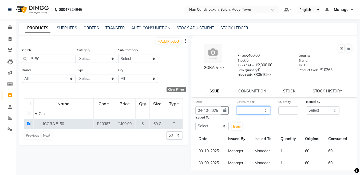
click at [244, 112] on select "None" at bounding box center [254, 111] width 34 height 8
select select "0: null"
click at [237, 107] on select "None" at bounding box center [254, 111] width 34 height 8
click at [291, 112] on input "number" at bounding box center [289, 111] width 20 height 8
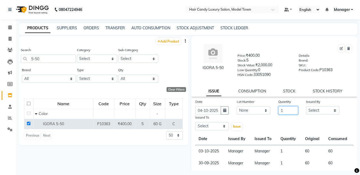
type input "1"
click at [325, 111] on select "Select Aakib Anas Izhar Kajal Laiq (Rahul) Manager Neeraj parul Pawan Prakash R…" at bounding box center [323, 111] width 34 height 8
select select "28446"
click at [306, 107] on select "Select Aakib Anas Izhar Kajal Laiq (Rahul) Manager Neeraj parul Pawan Prakash R…" at bounding box center [323, 111] width 34 height 8
click at [213, 129] on select "Select Aakib Anas Izhar Kajal Laiq (Rahul) Manager Neeraj parul Pawan Prakash R…" at bounding box center [212, 126] width 34 height 8
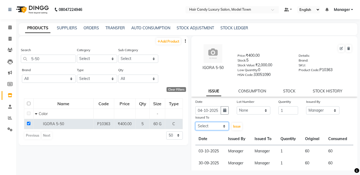
select select "28446"
click at [195, 122] on select "Select Aakib Anas Izhar Kajal Laiq (Rahul) Manager Neeraj parul Pawan Prakash R…" at bounding box center [212, 126] width 34 height 8
click at [235, 125] on span "Issue" at bounding box center [237, 127] width 8 height 4
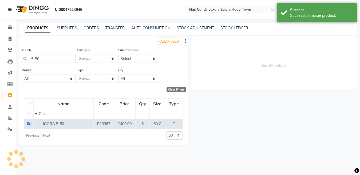
select select
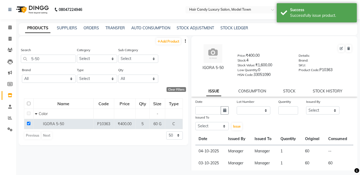
click at [250, 94] on div "CONSUMPTION" at bounding box center [252, 92] width 28 height 6
click at [249, 90] on link "CONSUMPTION" at bounding box center [252, 91] width 28 height 5
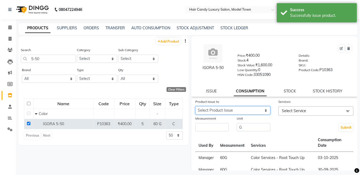
click at [225, 112] on select "Select Product Issue 2025-10-04, Issued to: Manager, Balance: 60" at bounding box center [232, 111] width 75 height 8
select select "1285374"
click at [195, 107] on select "Select Product Issue 2025-10-04, Issued to: Manager, Balance: 60" at bounding box center [232, 111] width 75 height 8
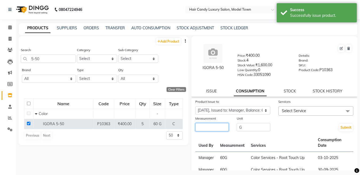
click at [217, 131] on input "number" at bounding box center [212, 127] width 34 height 8
type input "60"
click at [312, 112] on span "Select Service" at bounding box center [316, 111] width 75 height 9
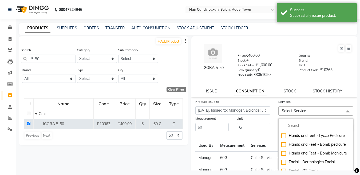
click at [307, 114] on span "Select Service" at bounding box center [316, 111] width 75 height 9
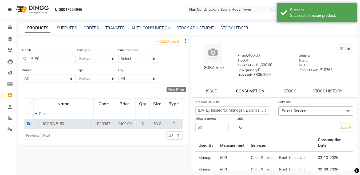
click at [303, 113] on span "Select Service" at bounding box center [294, 111] width 24 height 5
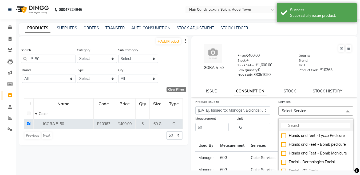
click at [296, 128] on input "multiselect-search" at bounding box center [315, 126] width 69 height 6
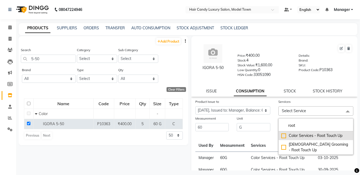
type input "root"
click at [281, 135] on div "Color Services - Root Touch Up" at bounding box center [315, 136] width 69 height 6
checkbox input "true"
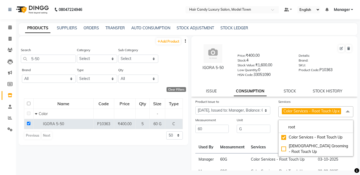
click at [165, 146] on div "Add Product Search 5-50 Category Select Hair Skin Makeup Personal Care Applianc…" at bounding box center [104, 103] width 170 height 135
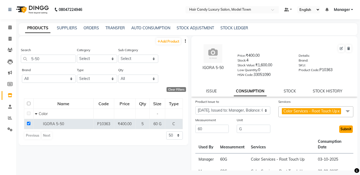
click at [340, 133] on button "Submit" at bounding box center [346, 129] width 14 height 7
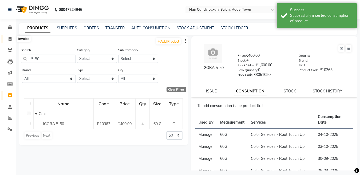
click at [12, 38] on span at bounding box center [9, 39] width 9 height 6
select select "service"
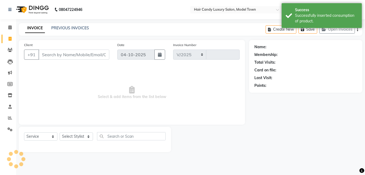
select select "4716"
type input "4552"
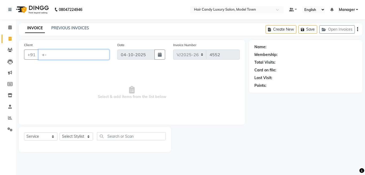
type input "+"
click at [69, 132] on div "Select Service Product Membership Package Voucher Prepaid Gift Card Select Styl…" at bounding box center [95, 139] width 152 height 25
click at [71, 139] on select "Select Stylist Aakib Anas Izhar Kajal Laiq (Rahul) Manager Neeraj parul Pawan P…" at bounding box center [76, 137] width 33 height 8
select select "28001"
click at [60, 133] on select "Select Stylist Aakib Anas Izhar Kajal Laiq (Rahul) Manager Neeraj parul Pawan P…" at bounding box center [76, 137] width 33 height 8
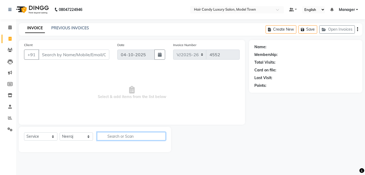
click at [139, 133] on input "text" at bounding box center [131, 136] width 69 height 8
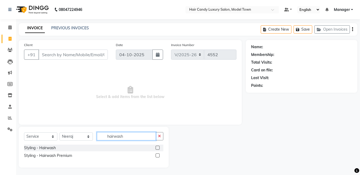
type input "hairwash"
click at [56, 149] on div "Styling - Hairwash" at bounding box center [93, 148] width 139 height 7
click at [53, 149] on div "Styling - Hairwash" at bounding box center [40, 149] width 32 height 6
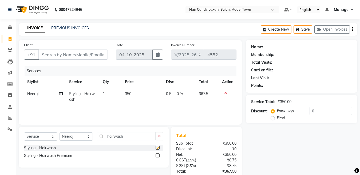
checkbox input "false"
drag, startPoint x: 151, startPoint y: 135, endPoint x: 5, endPoint y: 146, distance: 146.5
click at [5, 146] on app-home "08047224946 Select Location × Hair Candy Luxury Salon, Model Town Default Panel…" at bounding box center [180, 109] width 360 height 219
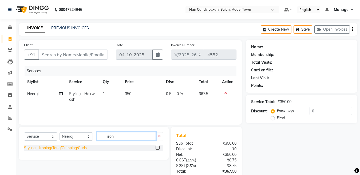
type input "iron"
click at [52, 149] on div "Styling - Ironing/Tong/Crimping/Curls" at bounding box center [55, 149] width 63 height 6
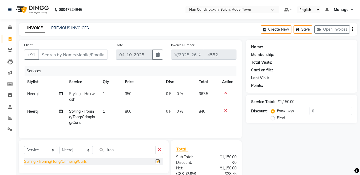
checkbox input "false"
click at [95, 55] on input "Client" at bounding box center [72, 55] width 69 height 10
click at [91, 54] on input "Client" at bounding box center [72, 55] width 69 height 10
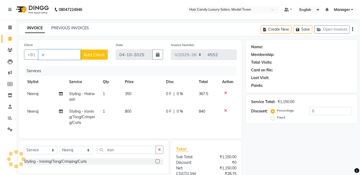
type input "i"
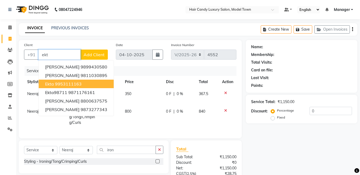
click at [64, 84] on ngb-highlight "9953111163" at bounding box center [68, 83] width 27 height 5
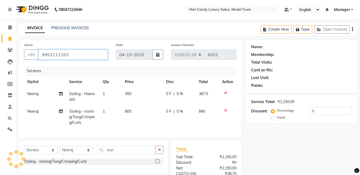
type input "9953111163"
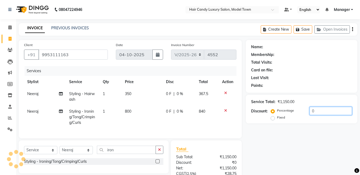
drag, startPoint x: 329, startPoint y: 112, endPoint x: 248, endPoint y: 115, distance: 81.0
click at [248, 115] on div "Service Total: ₹1,150.00 Discount: Percentage Fixed 0" at bounding box center [302, 109] width 112 height 29
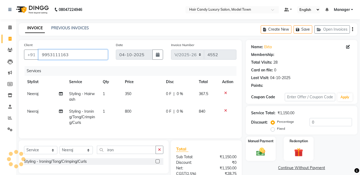
click at [83, 55] on input "9953111163" at bounding box center [72, 55] width 69 height 10
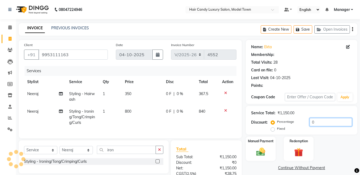
click at [344, 125] on input "0" at bounding box center [331, 122] width 42 height 8
drag, startPoint x: 330, startPoint y: 124, endPoint x: 183, endPoint y: 124, distance: 146.1
click at [183, 124] on div "Client +91 9953111163 Date 04-10-2025 Invoice Number V/2025 V/2025-26 4552 Serv…" at bounding box center [188, 132] width 347 height 185
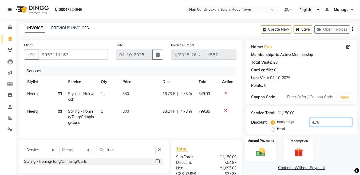
type input "4.78"
click at [249, 149] on div "Manual Payment" at bounding box center [260, 148] width 31 height 25
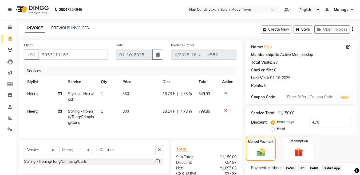
scroll to position [62, 0]
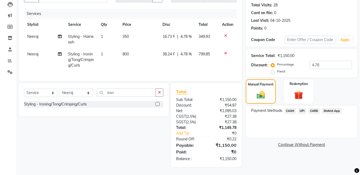
click at [291, 108] on span "CASH" at bounding box center [290, 111] width 11 height 6
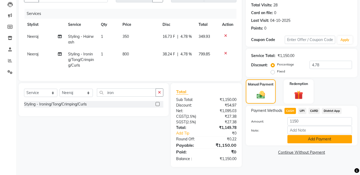
click at [298, 135] on button "Add Payment" at bounding box center [320, 139] width 65 height 8
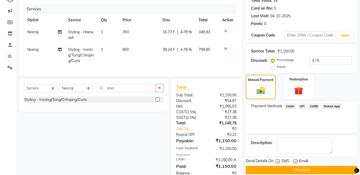
scroll to position [81, 0]
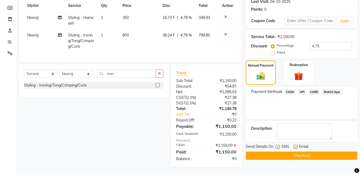
drag, startPoint x: 277, startPoint y: 143, endPoint x: 276, endPoint y: 147, distance: 4.7
click at [277, 145] on label at bounding box center [278, 147] width 4 height 4
click at [277, 146] on input "checkbox" at bounding box center [277, 147] width 3 height 3
checkbox input "false"
click at [275, 152] on button "Checkout" at bounding box center [302, 156] width 112 height 8
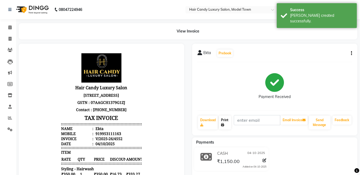
click at [226, 121] on link "Print" at bounding box center [225, 123] width 12 height 14
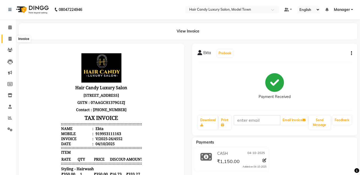
click at [10, 38] on icon at bounding box center [10, 39] width 3 height 4
select select "service"
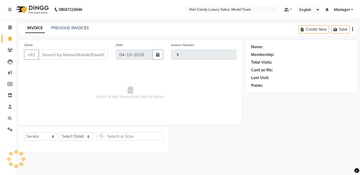
type input "4553"
select select "4716"
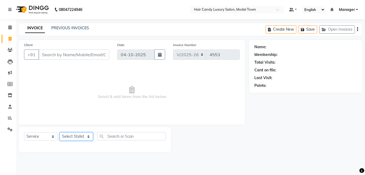
click at [77, 139] on select "Select Stylist Aakib Anas Izhar Kajal Laiq (Rahul) Manager Neeraj parul Pawan P…" at bounding box center [76, 137] width 33 height 8
click at [111, 79] on span "Select & add items from the list below" at bounding box center [132, 92] width 216 height 53
click at [70, 57] on input "Client" at bounding box center [73, 55] width 71 height 10
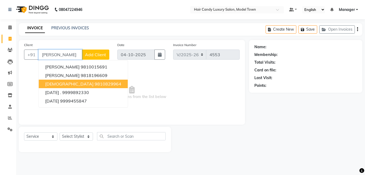
click at [95, 85] on ngb-highlight "9810829964" at bounding box center [108, 83] width 27 height 5
type input "9810829964"
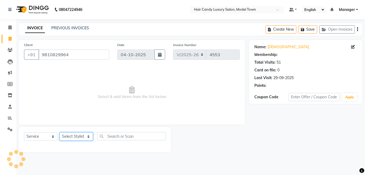
click at [84, 135] on select "Select Stylist Aakib Anas Izhar Kajal Laiq (Rahul) Manager Neeraj parul Pawan P…" at bounding box center [76, 137] width 33 height 8
select select "28756"
click at [60, 133] on select "Select Stylist Aakib Anas Izhar Kajal Laiq (Rahul) Manager Neeraj parul Pawan P…" at bounding box center [76, 137] width 33 height 8
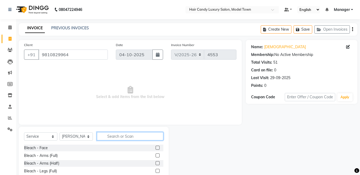
click at [128, 136] on input "text" at bounding box center [130, 136] width 67 height 8
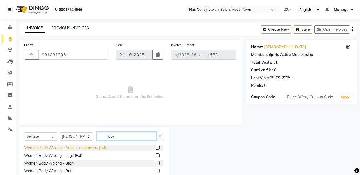
type input "wax"
click at [80, 146] on div "Women Body Waxing - Arms + Underarms (Full)" at bounding box center [65, 149] width 83 height 6
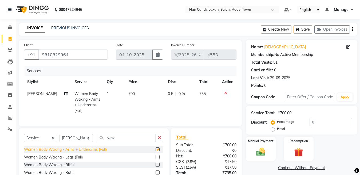
checkbox input "false"
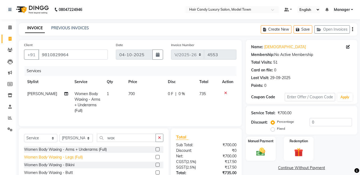
click at [79, 161] on div "Women Body Waxing - Legs (Full)" at bounding box center [53, 158] width 59 height 6
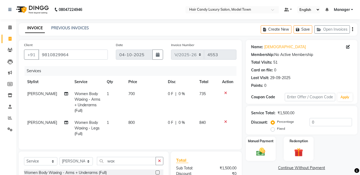
checkbox input "false"
click at [128, 163] on input "wax" at bounding box center [126, 161] width 59 height 8
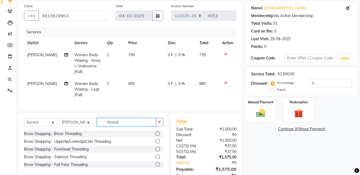
scroll to position [44, 0]
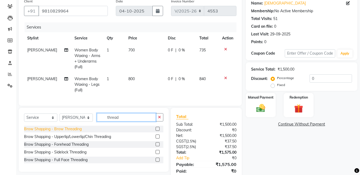
type input "thread"
click at [58, 132] on div "Brow Shapping - Brow Threading" at bounding box center [53, 130] width 58 height 6
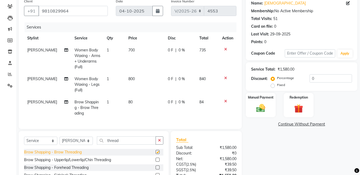
checkbox input "false"
click at [130, 84] on td "800" at bounding box center [145, 84] width 40 height 23
select select "28756"
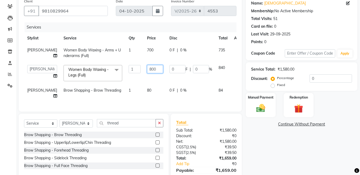
drag, startPoint x: 136, startPoint y: 71, endPoint x: 128, endPoint y: 71, distance: 7.8
click at [144, 71] on td "800" at bounding box center [155, 73] width 22 height 23
type input "500"
click at [80, 121] on div "Client +91 9810829964 Date 04-10-2025 Invoice Number V/2025 V/2025-26 4553 Serv…" at bounding box center [130, 94] width 231 height 196
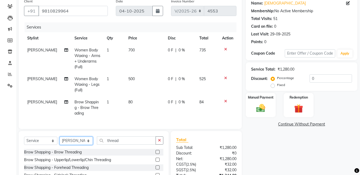
select select "28000"
click at [60, 142] on select "Select Stylist Aakib Anas Izhar Kajal Laiq (Rahul) Manager Neeraj parul Pawan P…" at bounding box center [76, 141] width 33 height 8
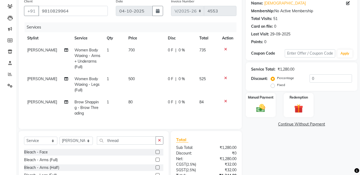
click at [133, 140] on div "Select Service Product Membership Package Voucher Prepaid Gift Card Select Styl…" at bounding box center [94, 170] width 150 height 79
drag, startPoint x: 129, startPoint y: 151, endPoint x: 128, endPoint y: 147, distance: 3.5
click at [129, 149] on div "Select Service Product Membership Package Voucher Prepaid Gift Card Select Styl…" at bounding box center [93, 143] width 139 height 13
click at [128, 145] on input "thread" at bounding box center [126, 141] width 59 height 8
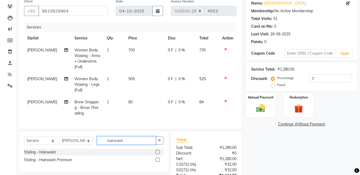
type input "hairwash"
click at [45, 149] on div "Select Service Product Membership Package Voucher Prepaid Gift Card Select Styl…" at bounding box center [93, 143] width 139 height 13
click at [46, 155] on div "Styling - Hairwash" at bounding box center [40, 153] width 32 height 6
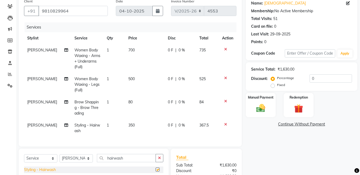
checkbox input "false"
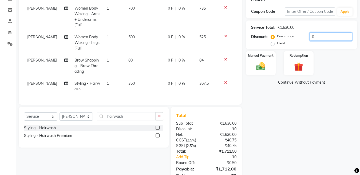
drag, startPoint x: 325, startPoint y: 38, endPoint x: 282, endPoint y: 37, distance: 42.7
click at [282, 37] on div "Percentage Fixed 0" at bounding box center [312, 40] width 80 height 14
type input "4"
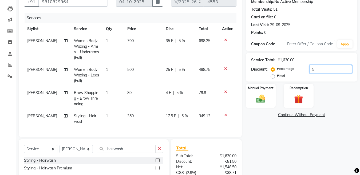
scroll to position [114, 0]
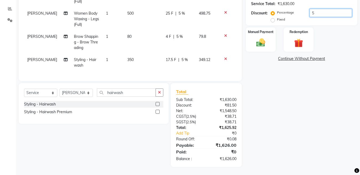
type input "5"
click at [272, 40] on div "Manual Payment" at bounding box center [260, 39] width 31 height 25
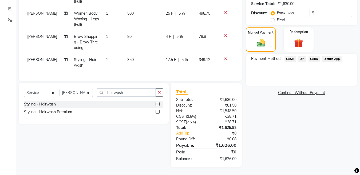
click at [286, 56] on span "CASH" at bounding box center [290, 59] width 11 height 6
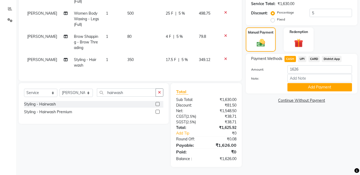
click at [308, 87] on div "Payment Methods CASH UPI CARD District App Amount: 1626 Note: Add Payment" at bounding box center [302, 74] width 112 height 40
click at [307, 85] on button "Add Payment" at bounding box center [320, 87] width 65 height 8
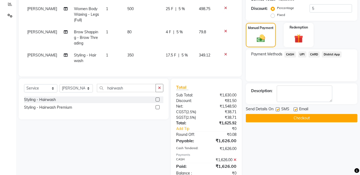
scroll to position [133, 0]
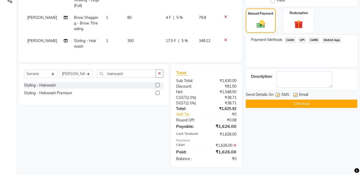
click at [277, 93] on label at bounding box center [278, 95] width 4 height 4
click at [277, 94] on input "checkbox" at bounding box center [277, 95] width 3 height 3
checkbox input "false"
click at [290, 101] on button "Checkout" at bounding box center [302, 104] width 112 height 8
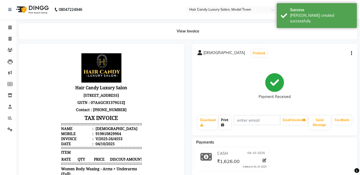
click at [224, 124] on icon at bounding box center [222, 125] width 3 height 3
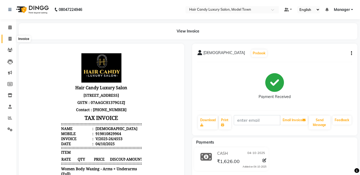
click at [13, 37] on span at bounding box center [9, 39] width 9 height 6
select select "service"
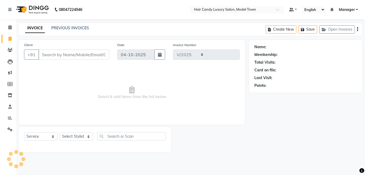
select select "4716"
type input "4554"
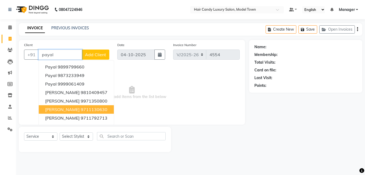
click at [81, 108] on ngb-highlight "9711130630" at bounding box center [94, 109] width 27 height 5
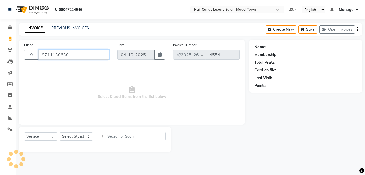
type input "9711130630"
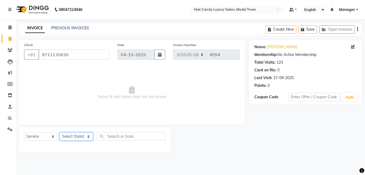
click at [75, 139] on select "Select Stylist Aakib Anas Izhar Kajal Laiq (Rahul) Manager Neeraj parul Pawan P…" at bounding box center [76, 137] width 33 height 8
select select "28006"
click at [60, 133] on select "Select Stylist Aakib Anas Izhar Kajal Laiq (Rahul) Manager Neeraj parul Pawan P…" at bounding box center [76, 137] width 33 height 8
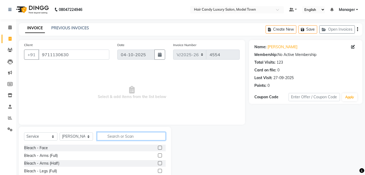
click at [119, 138] on input "text" at bounding box center [131, 136] width 69 height 8
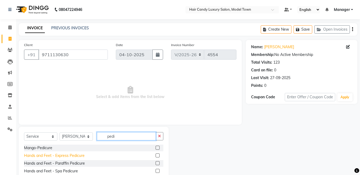
type input "pedi"
click at [60, 156] on div "Hands and Feet - Express Pedicure" at bounding box center [54, 156] width 61 height 6
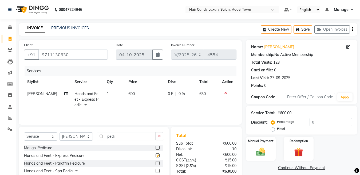
checkbox input "false"
click at [76, 140] on select "Select Stylist Aakib Anas Izhar Kajal Laiq (Rahul) Manager Neeraj parul Pawan P…" at bounding box center [76, 137] width 33 height 8
select select "28005"
click at [60, 133] on select "Select Stylist Aakib Anas Izhar Kajal Laiq (Rahul) Manager Neeraj parul Pawan P…" at bounding box center [76, 137] width 33 height 8
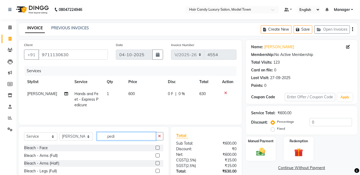
click at [119, 135] on input "pedi" at bounding box center [126, 136] width 59 height 8
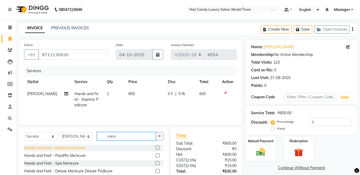
type input "meni"
click at [62, 147] on div "Hands and Feet - Express Menicure" at bounding box center [54, 149] width 61 height 6
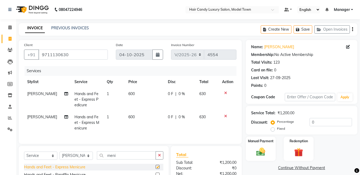
checkbox input "false"
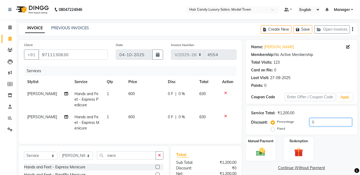
drag, startPoint x: 335, startPoint y: 121, endPoint x: 266, endPoint y: 119, distance: 69.2
click at [266, 119] on div "Discount: Percentage Fixed 0" at bounding box center [301, 125] width 101 height 14
type input "4.78"
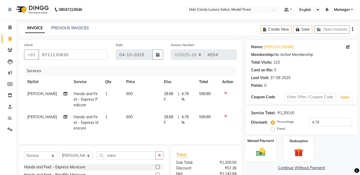
click at [270, 150] on div "Manual Payment" at bounding box center [260, 148] width 31 height 25
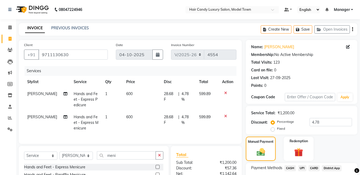
scroll to position [68, 0]
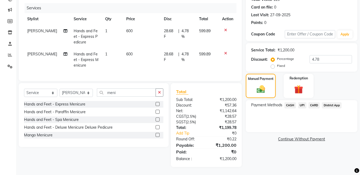
click at [291, 103] on span "CASH" at bounding box center [290, 106] width 11 height 6
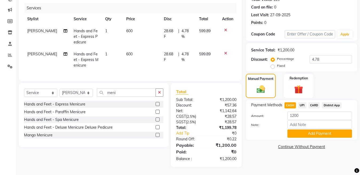
click at [310, 135] on div "Payment Methods CASH UPI CARD District App Amount: 1200 Note: Add Payment" at bounding box center [302, 120] width 112 height 40
click at [308, 130] on button "Add Payment" at bounding box center [320, 134] width 65 height 8
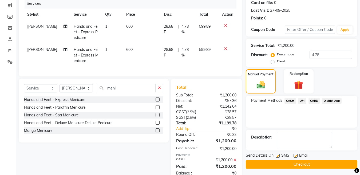
scroll to position [87, 0]
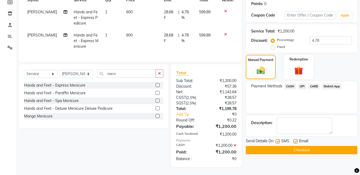
click at [279, 140] on label at bounding box center [278, 142] width 4 height 4
click at [279, 140] on input "checkbox" at bounding box center [277, 141] width 3 height 3
checkbox input "false"
click at [279, 146] on button "Checkout" at bounding box center [302, 150] width 112 height 8
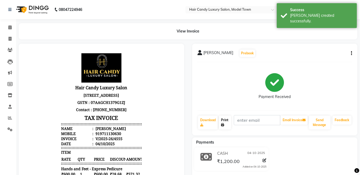
click at [228, 118] on link "Print" at bounding box center [225, 123] width 12 height 14
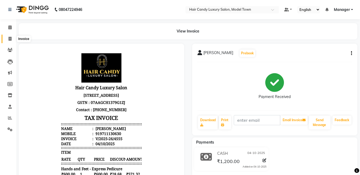
click at [9, 38] on icon at bounding box center [10, 39] width 3 height 4
select select "service"
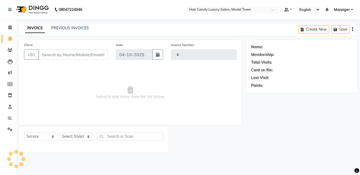
click at [37, 9] on img at bounding box center [32, 9] width 37 height 15
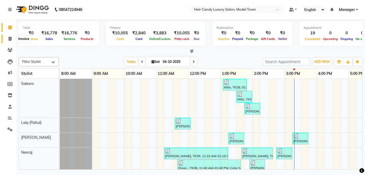
click at [11, 39] on icon at bounding box center [10, 39] width 3 height 4
select select "service"
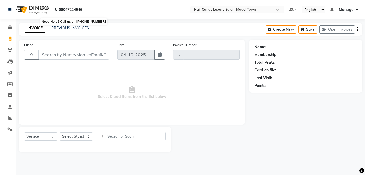
type input "4556"
select select "4716"
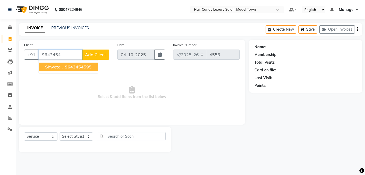
click at [83, 68] on span "9643454" at bounding box center [74, 66] width 19 height 5
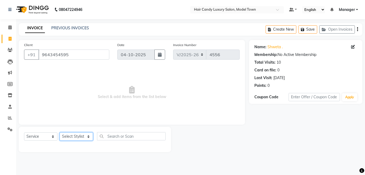
click at [73, 137] on select "Select Stylist Aakib Anas Izhar Kajal Laiq (Rahul) Manager Neeraj parul Pawan P…" at bounding box center [76, 137] width 33 height 8
click at [82, 136] on select "Select Stylist Aakib Anas Izhar Kajal Laiq (Rahul) Manager Neeraj parul Pawan P…" at bounding box center [76, 137] width 33 height 8
click at [60, 133] on select "Select Stylist Aakib Anas Izhar Kajal Laiq (Rahul) Manager Neeraj parul Pawan P…" at bounding box center [76, 137] width 33 height 8
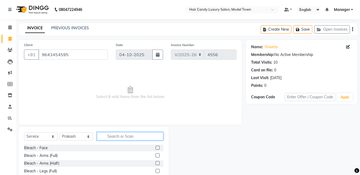
click at [124, 138] on input "text" at bounding box center [130, 136] width 67 height 8
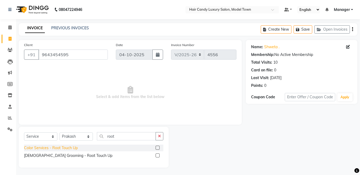
click at [57, 149] on div "Color Services - Root Touch Up" at bounding box center [51, 149] width 54 height 6
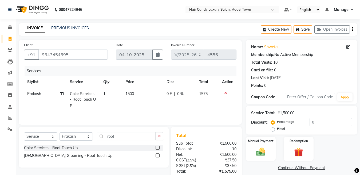
drag, startPoint x: 324, startPoint y: 133, endPoint x: 326, endPoint y: 127, distance: 6.4
click at [322, 133] on div "Service Total: ₹1,500.00 Discount: Percentage Fixed 0" at bounding box center [302, 120] width 112 height 29
drag, startPoint x: 326, startPoint y: 125, endPoint x: 247, endPoint y: 126, distance: 79.3
click at [247, 126] on div "Service Total: ₹1,500.00 Discount: Percentage Fixed 0" at bounding box center [302, 120] width 112 height 29
click at [255, 152] on img at bounding box center [260, 152] width 15 height 11
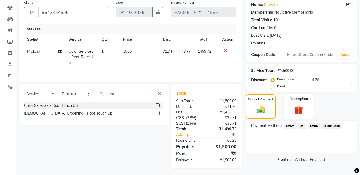
scroll to position [44, 0]
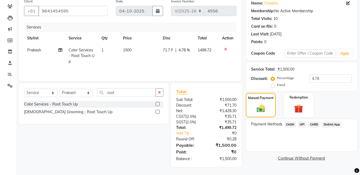
click at [300, 124] on span "UPI" at bounding box center [302, 125] width 8 height 6
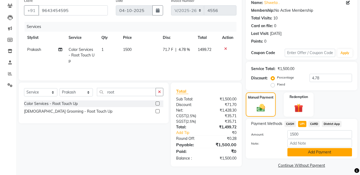
click at [308, 148] on button "Add Payment" at bounding box center [320, 152] width 65 height 8
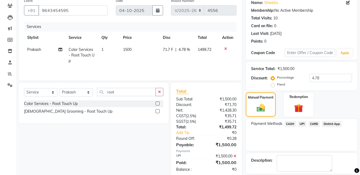
scroll to position [69, 0]
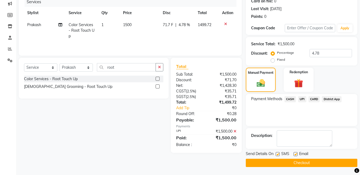
click at [277, 154] on label at bounding box center [278, 154] width 4 height 4
click at [277, 154] on input "checkbox" at bounding box center [277, 154] width 3 height 3
click at [278, 163] on button "Checkout" at bounding box center [302, 163] width 112 height 8
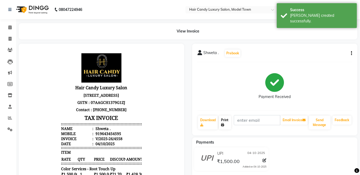
click at [220, 122] on link "Print" at bounding box center [225, 123] width 12 height 14
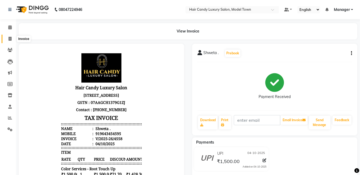
click at [9, 40] on icon at bounding box center [10, 39] width 3 height 4
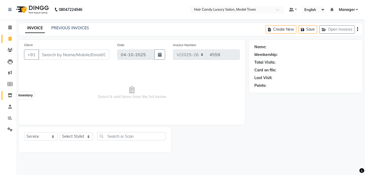
click at [11, 95] on icon at bounding box center [10, 95] width 5 height 4
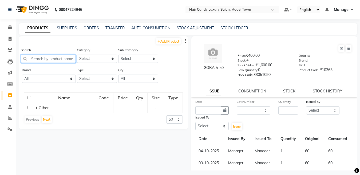
click at [38, 59] on input "text" at bounding box center [48, 59] width 55 height 8
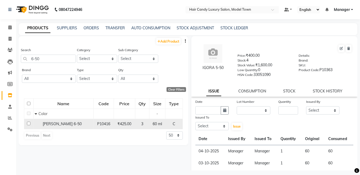
click at [29, 125] on input "checkbox" at bounding box center [28, 123] width 3 height 3
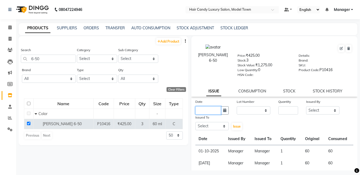
click at [201, 114] on input "text" at bounding box center [208, 111] width 26 height 8
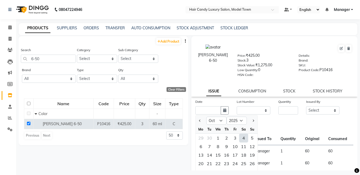
click at [244, 136] on div "4" at bounding box center [244, 138] width 9 height 9
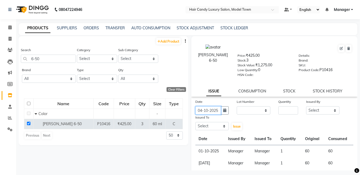
scroll to position [0, 1]
click at [250, 115] on select "None" at bounding box center [254, 111] width 34 height 8
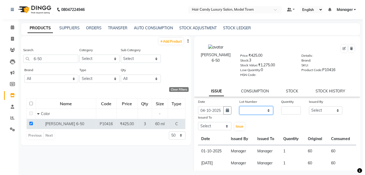
scroll to position [0, 0]
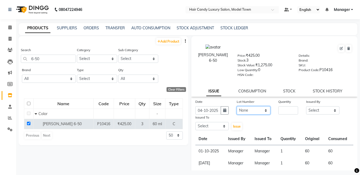
click at [237, 107] on select "None" at bounding box center [254, 111] width 34 height 8
click at [279, 114] on input "number" at bounding box center [289, 111] width 20 height 8
drag, startPoint x: 320, startPoint y: 111, endPoint x: 320, endPoint y: 107, distance: 3.7
click at [320, 111] on select "Select Aakib Anas Izhar Kajal Laiq (Rahul) Manager Neeraj parul Pawan Prakash R…" at bounding box center [323, 111] width 34 height 8
click at [306, 107] on select "Select Aakib Anas Izhar Kajal Laiq (Rahul) Manager Neeraj parul Pawan Prakash R…" at bounding box center [323, 111] width 34 height 8
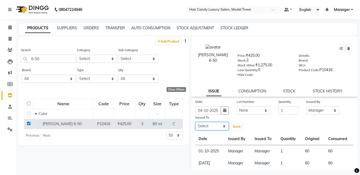
click at [208, 127] on select "Select Aakib Anas Izhar Kajal Laiq (Rahul) Manager Neeraj parul Pawan Prakash R…" at bounding box center [212, 126] width 34 height 8
click at [195, 122] on select "Select Aakib Anas Izhar Kajal Laiq (Rahul) Manager Neeraj parul Pawan Prakash R…" at bounding box center [212, 126] width 34 height 8
click at [235, 124] on button "Issue" at bounding box center [237, 126] width 10 height 7
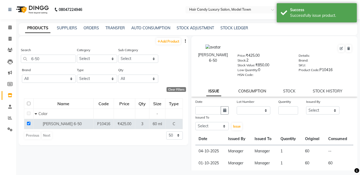
click at [250, 92] on link "CONSUMPTION" at bounding box center [252, 91] width 28 height 5
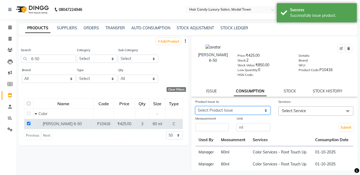
click at [233, 110] on select "Select Product Issue 2025-10-04, Issued to: Manager, Balance: 60" at bounding box center [232, 111] width 75 height 8
click at [195, 107] on select "Select Product Issue 2025-10-04, Issued to: Manager, Balance: 60" at bounding box center [232, 111] width 75 height 8
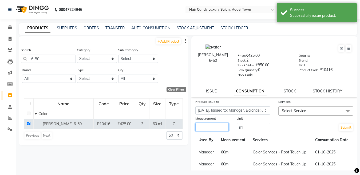
click at [208, 130] on input "number" at bounding box center [212, 127] width 34 height 8
click at [330, 107] on span "Select Service" at bounding box center [316, 111] width 75 height 9
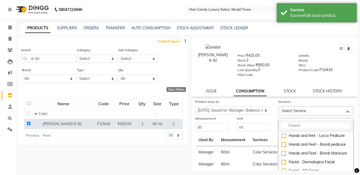
click at [303, 127] on input "multiselect-search" at bounding box center [315, 126] width 69 height 6
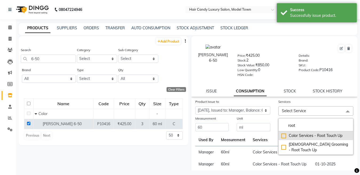
click at [281, 135] on div "Color Services - Root Touch Up" at bounding box center [315, 136] width 69 height 6
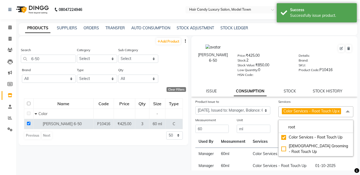
click at [267, 124] on div "Unit" at bounding box center [254, 121] width 34 height 7
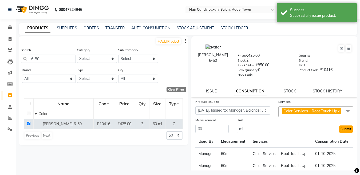
click at [343, 133] on button "Submit" at bounding box center [346, 129] width 14 height 7
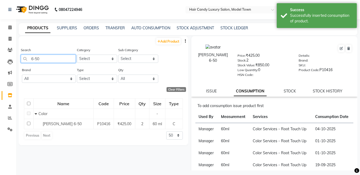
drag, startPoint x: 53, startPoint y: 60, endPoint x: 0, endPoint y: 62, distance: 53.4
click at [0, 62] on app-home "08047224946 Select Location × Hair Candy Luxury Salon, Model Town Default Panel…" at bounding box center [180, 89] width 360 height 179
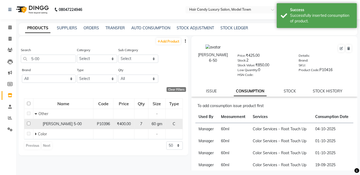
click at [29, 125] on input "checkbox" at bounding box center [28, 123] width 3 height 3
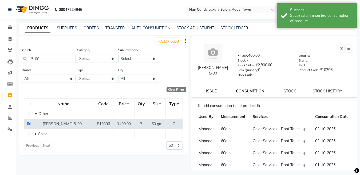
click at [206, 92] on link "ISSUE" at bounding box center [211, 91] width 11 height 5
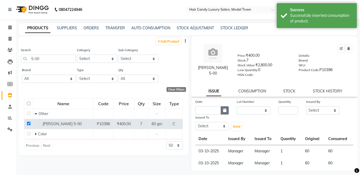
click at [221, 110] on button "button" at bounding box center [225, 111] width 8 height 8
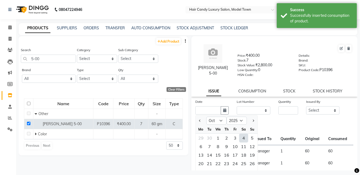
click at [242, 137] on div "4" at bounding box center [244, 138] width 9 height 9
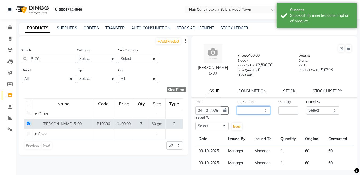
click at [253, 114] on select "None" at bounding box center [254, 111] width 34 height 8
click at [237, 107] on select "None" at bounding box center [254, 111] width 34 height 8
click at [280, 112] on input "number" at bounding box center [289, 111] width 20 height 8
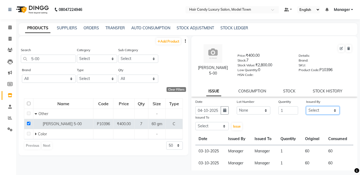
click at [323, 110] on select "Select Aakib Anas Izhar Kajal Laiq (Rahul) Manager Neeraj parul Pawan Prakash R…" at bounding box center [323, 111] width 34 height 8
click at [306, 107] on select "Select Aakib Anas Izhar Kajal Laiq (Rahul) Manager Neeraj parul Pawan Prakash R…" at bounding box center [323, 111] width 34 height 8
click at [211, 128] on select "Select Aakib Anas Izhar Kajal Laiq (Rahul) Manager Neeraj parul Pawan Prakash R…" at bounding box center [212, 126] width 34 height 8
click at [195, 122] on select "Select Aakib Anas Izhar Kajal Laiq (Rahul) Manager Neeraj parul Pawan Prakash R…" at bounding box center [212, 126] width 34 height 8
click at [237, 127] on span "Issue" at bounding box center [237, 127] width 8 height 4
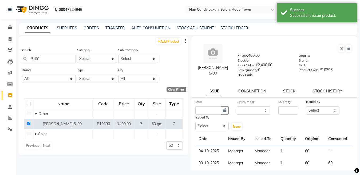
click at [255, 90] on link "CONSUMPTION" at bounding box center [252, 91] width 28 height 5
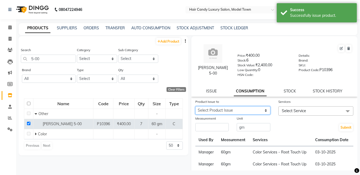
click at [238, 110] on select "Select Product Issue 2025-10-04, Issued to: Manager, Balance: 60" at bounding box center [232, 111] width 75 height 8
click at [195, 107] on select "Select Product Issue 2025-10-04, Issued to: Manager, Balance: 60" at bounding box center [232, 111] width 75 height 8
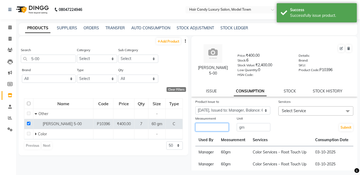
click at [217, 126] on input "number" at bounding box center [212, 127] width 34 height 8
click at [300, 112] on span "Select Service" at bounding box center [294, 111] width 24 height 5
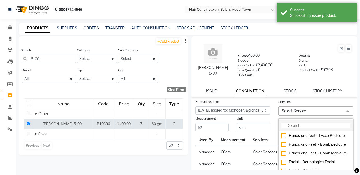
click at [297, 127] on input "multiselect-search" at bounding box center [315, 126] width 69 height 6
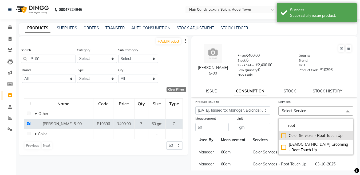
click at [283, 136] on div "Color Services - Root Touch Up" at bounding box center [315, 136] width 69 height 6
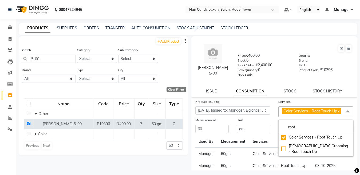
click at [309, 103] on div "Services" at bounding box center [316, 102] width 75 height 7
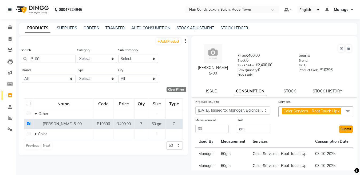
click at [339, 133] on button "Submit" at bounding box center [346, 129] width 14 height 7
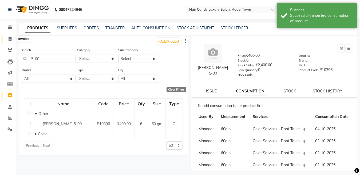
click at [6, 36] on span at bounding box center [9, 39] width 9 height 6
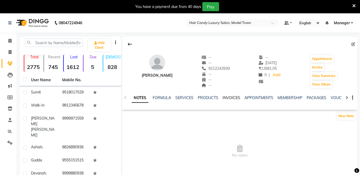
click at [233, 99] on link "INVOICES" at bounding box center [232, 98] width 18 height 5
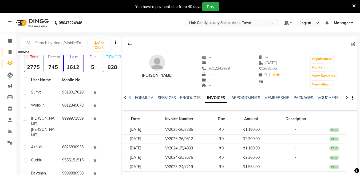
click at [7, 52] on span at bounding box center [9, 52] width 9 height 6
select select "service"
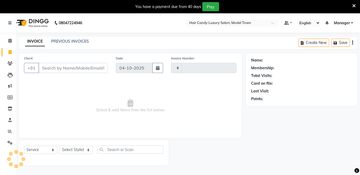
scroll to position [13, 0]
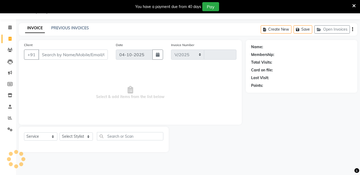
select select "4716"
type input "4541"
click at [60, 57] on input "Client" at bounding box center [72, 55] width 69 height 10
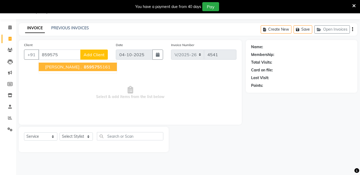
click at [84, 68] on span "859575" at bounding box center [92, 66] width 16 height 5
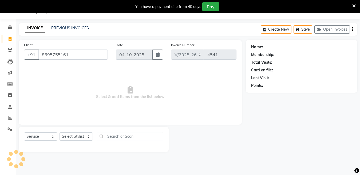
type input "8595755161"
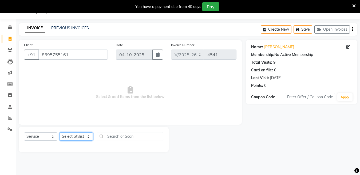
click at [83, 138] on select "Select Stylist [PERSON_NAME] [PERSON_NAME] [PERSON_NAME] ([PERSON_NAME]) Manage…" at bounding box center [76, 137] width 33 height 8
select select "27999"
click at [60, 133] on select "Select Stylist [PERSON_NAME] [PERSON_NAME] [PERSON_NAME] ([PERSON_NAME]) Manage…" at bounding box center [76, 137] width 33 height 8
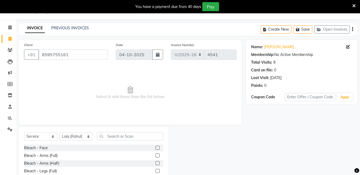
click at [124, 133] on div "Select Service Product Membership Package Voucher Prepaid Gift Card Select Styl…" at bounding box center [94, 166] width 150 height 79
click at [130, 139] on input "text" at bounding box center [130, 136] width 67 height 8
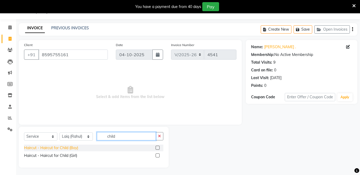
type input "child"
click at [66, 146] on div "Haircut - Haircut for Child (Boy)" at bounding box center [51, 149] width 54 height 6
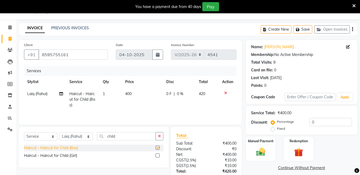
checkbox input "false"
click at [265, 155] on img at bounding box center [260, 152] width 15 height 11
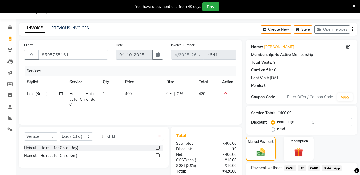
click at [128, 96] on span "400" at bounding box center [128, 94] width 6 height 5
select select "27999"
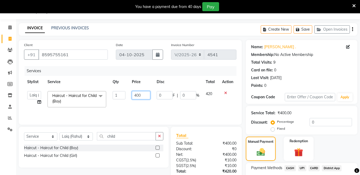
drag, startPoint x: 135, startPoint y: 95, endPoint x: 137, endPoint y: 99, distance: 4.4
click at [137, 99] on input "400" at bounding box center [141, 95] width 18 height 8
type input "500"
click at [329, 136] on div "Name: Hritik . Membership: No Active Membership Total Visits: 9 Card on file: 0…" at bounding box center [304, 123] width 116 height 166
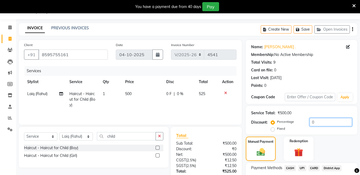
drag, startPoint x: 319, startPoint y: 124, endPoint x: 297, endPoint y: 124, distance: 22.4
click at [297, 124] on div "Percentage Fixed 0" at bounding box center [312, 125] width 80 height 14
click at [274, 150] on div "Manual Payment" at bounding box center [260, 148] width 31 height 25
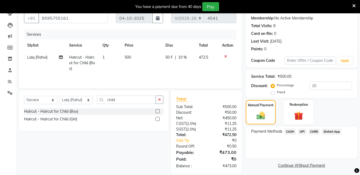
scroll to position [58, 0]
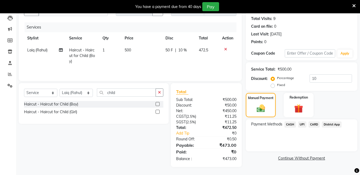
click at [302, 123] on span "UPI" at bounding box center [302, 125] width 8 height 6
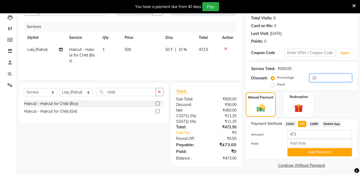
click at [329, 80] on input "10" at bounding box center [331, 78] width 42 height 8
type input "10.5"
click at [305, 125] on span "UPI" at bounding box center [302, 124] width 8 height 6
type input "470"
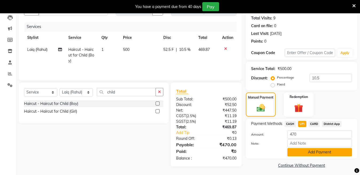
click at [303, 155] on button "Add Payment" at bounding box center [320, 152] width 65 height 8
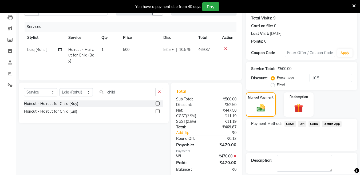
scroll to position [83, 0]
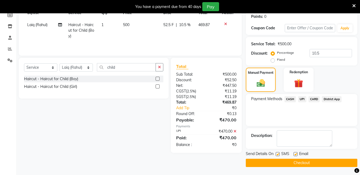
click at [279, 156] on label at bounding box center [278, 154] width 4 height 4
click at [279, 156] on input "checkbox" at bounding box center [277, 154] width 3 height 3
checkbox input "false"
click at [281, 165] on button "Checkout" at bounding box center [302, 163] width 112 height 8
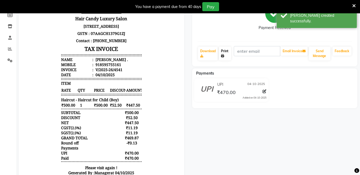
click at [226, 56] on link "Print" at bounding box center [225, 54] width 12 height 14
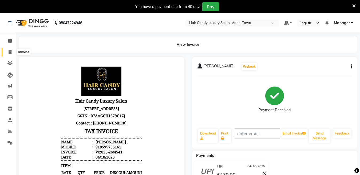
click at [10, 53] on icon at bounding box center [10, 52] width 3 height 4
select select "service"
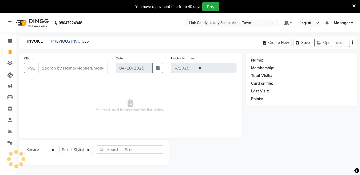
select select "4716"
type input "4542"
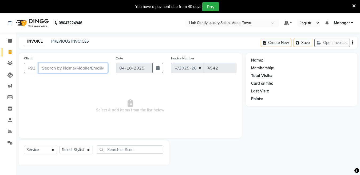
scroll to position [13, 0]
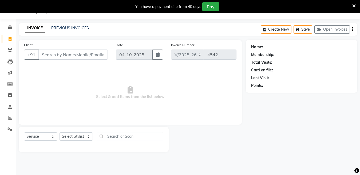
click at [355, 6] on icon at bounding box center [354, 5] width 3 height 5
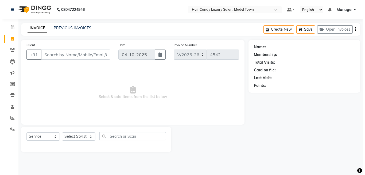
scroll to position [0, 0]
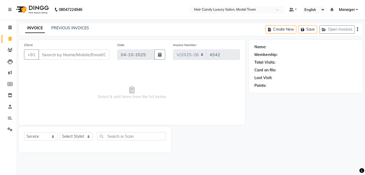
select select "4716"
select select "service"
select select "4716"
select select "service"
click at [72, 57] on input "Client" at bounding box center [73, 55] width 71 height 10
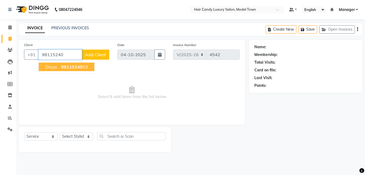
click at [73, 66] on span "98115240" at bounding box center [71, 66] width 21 height 5
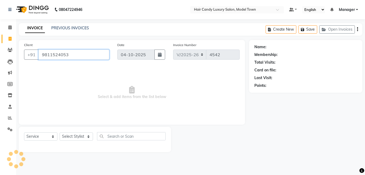
type input "9811524053"
click at [72, 131] on div "Select Service Product Membership Package Voucher Prepaid Gift Card Select Styl…" at bounding box center [95, 139] width 152 height 25
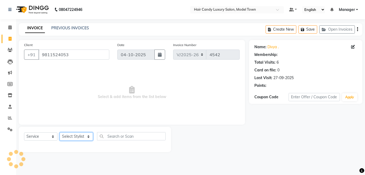
click at [73, 138] on select "Select Stylist [PERSON_NAME] [PERSON_NAME] [PERSON_NAME] ([PERSON_NAME]) Manage…" at bounding box center [76, 137] width 33 height 8
select select "28001"
click at [60, 133] on select "Select Stylist [PERSON_NAME] [PERSON_NAME] [PERSON_NAME] ([PERSON_NAME]) Manage…" at bounding box center [76, 137] width 33 height 8
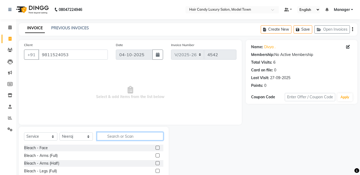
click at [129, 137] on input "text" at bounding box center [130, 136] width 67 height 8
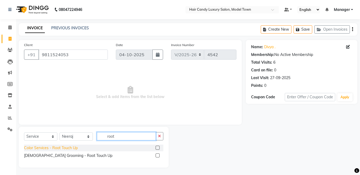
type input "root"
click at [53, 146] on div "Color Services - Root Touch Up" at bounding box center [51, 149] width 54 height 6
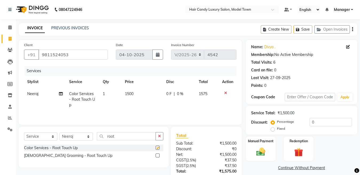
checkbox input "false"
click at [125, 97] on td "1500" at bounding box center [142, 99] width 41 height 23
select select "28001"
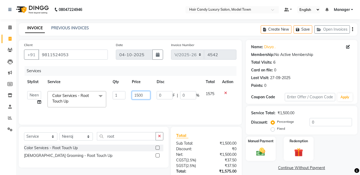
drag, startPoint x: 138, startPoint y: 99, endPoint x: 135, endPoint y: 98, distance: 2.8
click at [135, 98] on input "1500" at bounding box center [141, 95] width 18 height 8
type input "2000"
click at [329, 127] on div "Percentage Fixed 0" at bounding box center [312, 125] width 80 height 14
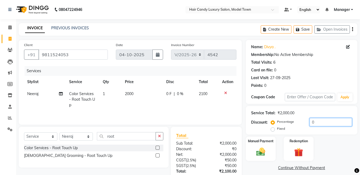
drag, startPoint x: 329, startPoint y: 120, endPoint x: 183, endPoint y: 129, distance: 145.6
click at [183, 129] on div "Client +91 9811524053 Date 04-10-2025 Invoice Number V/2025 V/2025-26 4542 Serv…" at bounding box center [188, 123] width 347 height 166
type input "4.78"
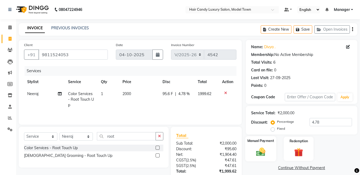
click at [259, 147] on img at bounding box center [260, 152] width 15 height 11
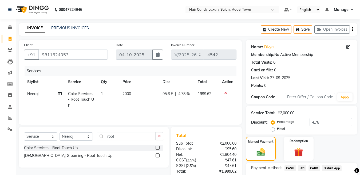
scroll to position [44, 0]
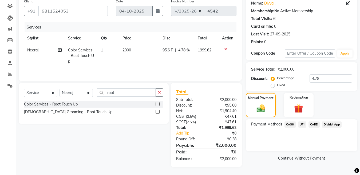
click at [289, 124] on span "CASH" at bounding box center [290, 125] width 11 height 6
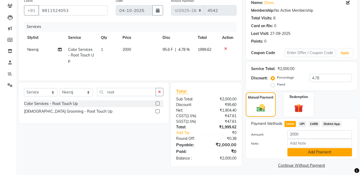
click at [301, 153] on button "Add Payment" at bounding box center [320, 152] width 65 height 8
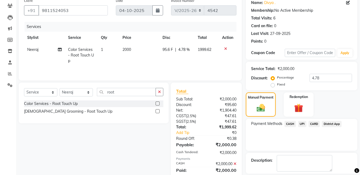
scroll to position [69, 0]
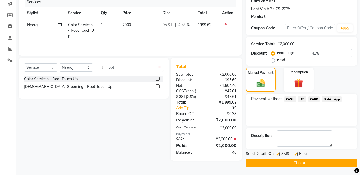
click at [276, 154] on label at bounding box center [278, 154] width 4 height 4
click at [276, 154] on input "checkbox" at bounding box center [277, 154] width 3 height 3
checkbox input "false"
click at [276, 162] on button "Checkout" at bounding box center [302, 163] width 112 height 8
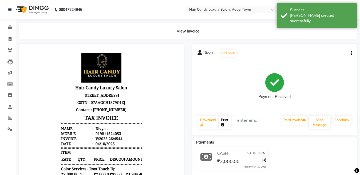
click at [227, 124] on link "Print" at bounding box center [225, 123] width 12 height 14
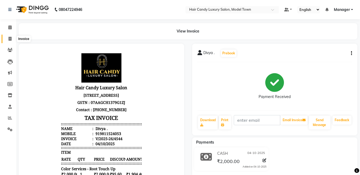
click at [7, 40] on span at bounding box center [9, 39] width 9 height 6
select select "service"
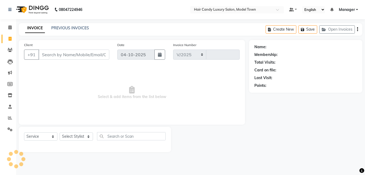
select select "4716"
type input "4545"
click at [47, 56] on input "Client" at bounding box center [73, 55] width 71 height 10
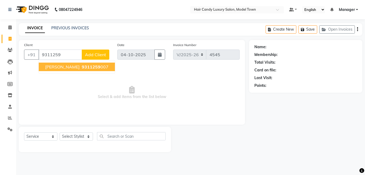
click at [71, 66] on span "Rahul Bahuguna" at bounding box center [62, 66] width 34 height 5
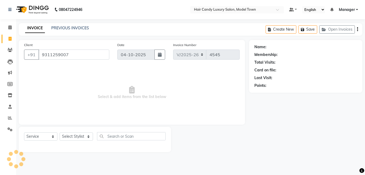
type input "9311259007"
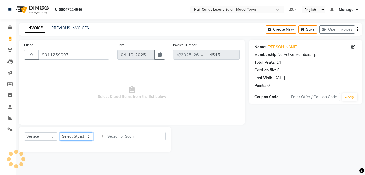
click at [81, 140] on select "Select Stylist [PERSON_NAME] [PERSON_NAME] [PERSON_NAME] ([PERSON_NAME]) Manage…" at bounding box center [76, 137] width 33 height 8
select select "28000"
click at [60, 133] on select "Select Stylist [PERSON_NAME] [PERSON_NAME] [PERSON_NAME] ([PERSON_NAME]) Manage…" at bounding box center [76, 137] width 33 height 8
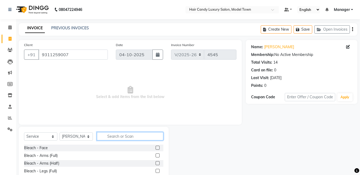
click at [134, 140] on input "text" at bounding box center [130, 136] width 67 height 8
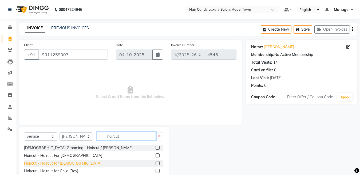
type input "haircut"
click at [61, 162] on div "Haircut - Haircut for [DEMOGRAPHIC_DATA]" at bounding box center [62, 164] width 77 height 6
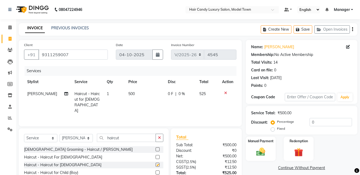
checkbox input "false"
click at [120, 97] on td "1" at bounding box center [115, 102] width 22 height 29
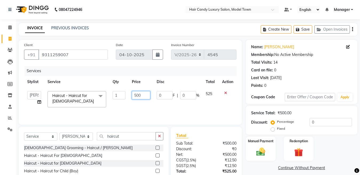
drag, startPoint x: 136, startPoint y: 97, endPoint x: 129, endPoint y: 96, distance: 7.7
click at [129, 96] on td "500" at bounding box center [141, 99] width 25 height 23
type input "600"
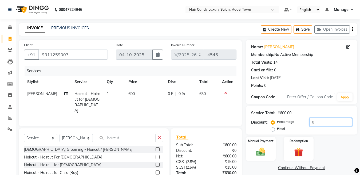
click at [332, 123] on input "0" at bounding box center [331, 122] width 42 height 8
drag, startPoint x: 341, startPoint y: 126, endPoint x: 264, endPoint y: 126, distance: 77.5
click at [264, 126] on div "Discount: Percentage Fixed 0" at bounding box center [301, 125] width 101 height 14
type input "4.74"
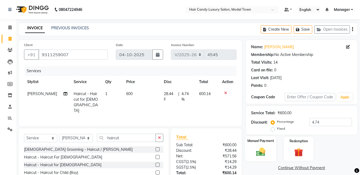
click at [256, 148] on img at bounding box center [260, 152] width 15 height 11
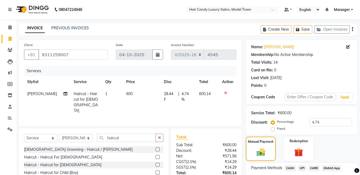
scroll to position [44, 0]
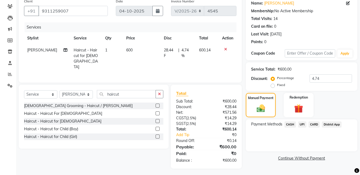
click at [290, 126] on span "CASH" at bounding box center [290, 125] width 11 height 6
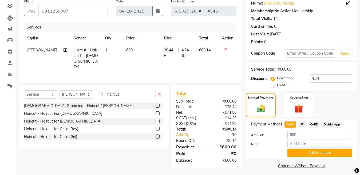
click at [314, 126] on span "CARD" at bounding box center [314, 125] width 11 height 6
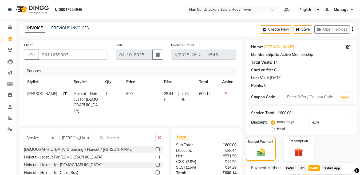
scroll to position [47, 0]
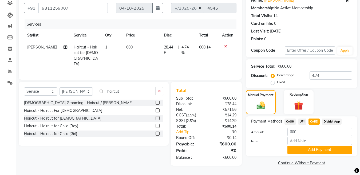
click at [304, 122] on span "UPI" at bounding box center [302, 122] width 8 height 6
click at [309, 149] on button "Add Payment" at bounding box center [320, 150] width 65 height 8
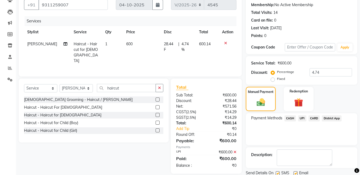
scroll to position [69, 0]
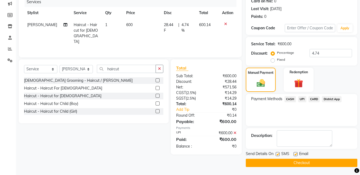
click at [279, 156] on label at bounding box center [278, 154] width 4 height 4
click at [279, 156] on input "checkbox" at bounding box center [277, 154] width 3 height 3
checkbox input "false"
click at [296, 166] on button "Checkout" at bounding box center [302, 163] width 112 height 8
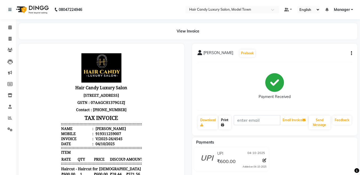
click at [226, 119] on link "Print" at bounding box center [225, 123] width 12 height 14
click at [8, 38] on span at bounding box center [9, 39] width 9 height 6
select select "service"
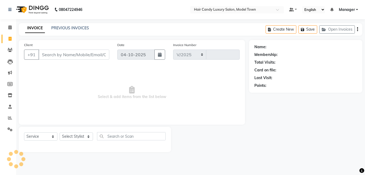
select select "4716"
type input "4546"
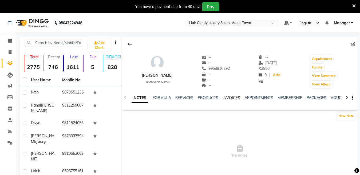
click at [225, 99] on link "INVOICES" at bounding box center [232, 98] width 18 height 5
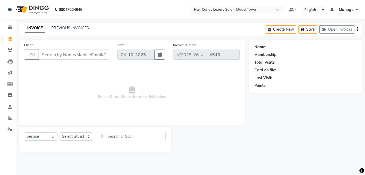
select select "4716"
select select "service"
click at [76, 138] on select "Select Stylist [PERSON_NAME] [PERSON_NAME] [PERSON_NAME] ([PERSON_NAME]) Manage…" at bounding box center [76, 137] width 33 height 8
select select "28001"
click at [60, 133] on select "Select Stylist [PERSON_NAME] [PERSON_NAME] [PERSON_NAME] ([PERSON_NAME]) Manage…" at bounding box center [76, 137] width 33 height 8
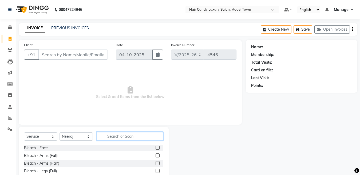
click at [141, 138] on input "text" at bounding box center [130, 136] width 67 height 8
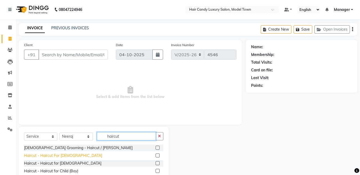
type input "haircut"
click at [65, 156] on div "Haircut - Haircut For [DEMOGRAPHIC_DATA]" at bounding box center [63, 156] width 78 height 6
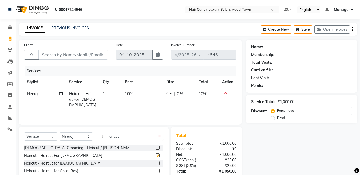
checkbox input "false"
click at [125, 95] on span "1000" at bounding box center [129, 94] width 9 height 5
select select "28001"
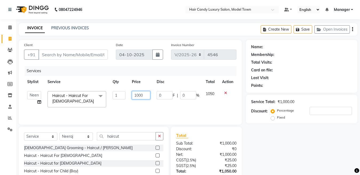
click at [136, 98] on input "1000" at bounding box center [141, 95] width 18 height 8
type input "1200"
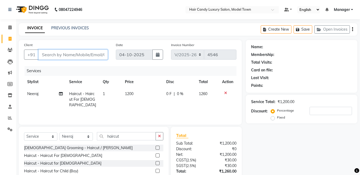
click at [76, 59] on input "Client" at bounding box center [72, 55] width 69 height 10
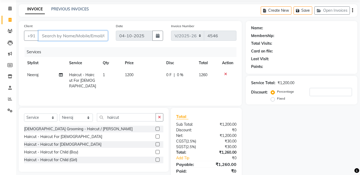
scroll to position [38, 0]
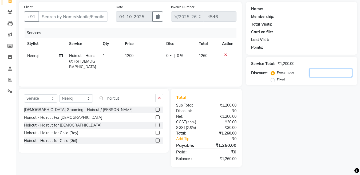
click at [340, 75] on input "number" at bounding box center [331, 73] width 42 height 8
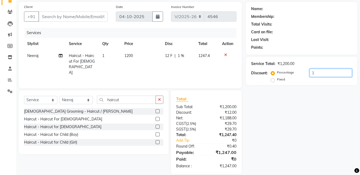
type input "10"
drag, startPoint x: 194, startPoint y: 78, endPoint x: 159, endPoint y: 78, distance: 34.7
click at [159, 78] on div "Client +91 Date [DATE] Invoice Number V/2025 V/[PHONE_NUMBER] Services Stylist …" at bounding box center [188, 85] width 347 height 167
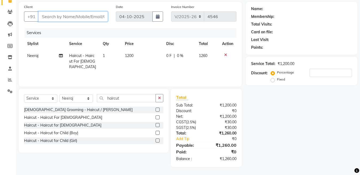
click at [56, 13] on input "Client" at bounding box center [72, 16] width 69 height 10
type input "7"
type input "0"
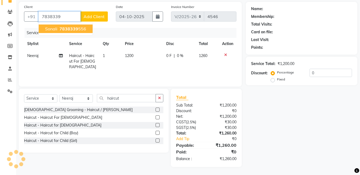
click at [59, 31] on ngb-highlight "7838339 556" at bounding box center [72, 28] width 28 height 5
type input "7838339556"
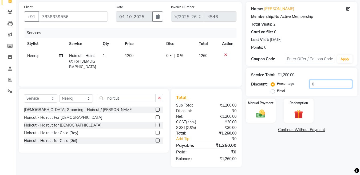
drag, startPoint x: 326, startPoint y: 84, endPoint x: 200, endPoint y: 95, distance: 126.8
click at [200, 95] on div "Client [PHONE_NUMBER] Date [DATE] Invoice Number V/2025 V/[PHONE_NUMBER] Servic…" at bounding box center [188, 85] width 347 height 166
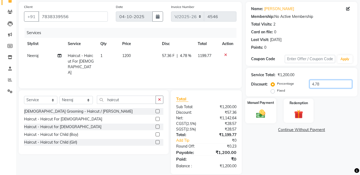
type input "4.78"
click at [264, 118] on img at bounding box center [260, 114] width 15 height 11
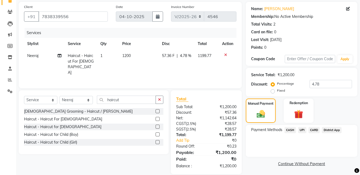
click at [306, 131] on span "UPI" at bounding box center [302, 130] width 8 height 6
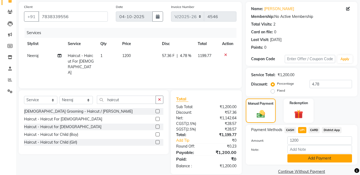
click at [324, 160] on button "Add Payment" at bounding box center [320, 159] width 65 height 8
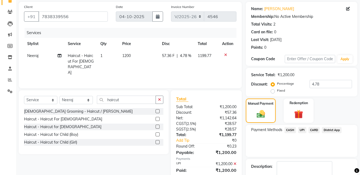
scroll to position [69, 0]
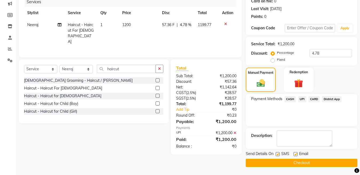
click at [280, 154] on label at bounding box center [278, 154] width 4 height 4
click at [279, 154] on input "checkbox" at bounding box center [277, 154] width 3 height 3
checkbox input "false"
click at [294, 165] on button "Checkout" at bounding box center [302, 163] width 112 height 8
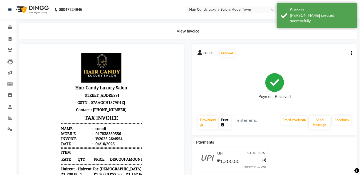
click at [224, 120] on link "Print" at bounding box center [225, 123] width 12 height 14
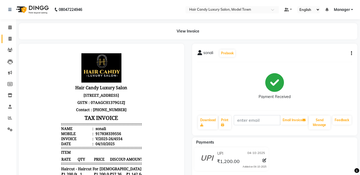
click at [9, 35] on link "Invoice" at bounding box center [8, 39] width 13 height 9
select select "service"
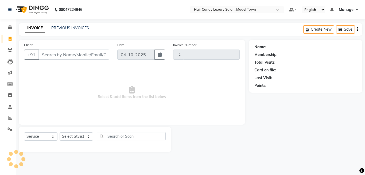
type input "4555"
select select "4716"
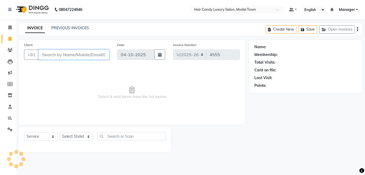
click at [92, 56] on input "Client" at bounding box center [73, 55] width 71 height 10
click at [62, 56] on input "9810270273288" at bounding box center [60, 55] width 44 height 10
click at [63, 56] on input "9810270273288" at bounding box center [60, 55] width 44 height 10
type input "9810273288"
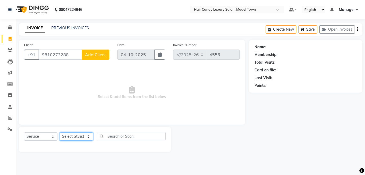
click at [80, 138] on select "Select Stylist [PERSON_NAME] [PERSON_NAME] [PERSON_NAME] ([PERSON_NAME]) Manage…" at bounding box center [76, 137] width 33 height 8
select select "60442"
click at [60, 133] on select "Select Stylist [PERSON_NAME] [PERSON_NAME] [PERSON_NAME] ([PERSON_NAME]) Manage…" at bounding box center [76, 137] width 33 height 8
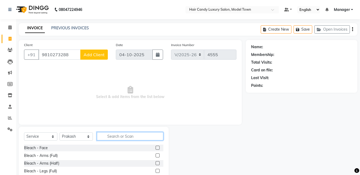
click at [124, 138] on input "text" at bounding box center [130, 136] width 67 height 8
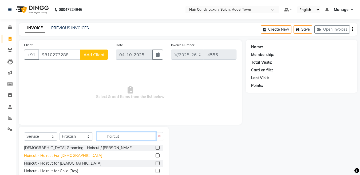
type input "haircut"
click at [53, 158] on div "Haircut - Haircut For [DEMOGRAPHIC_DATA]" at bounding box center [63, 156] width 78 height 6
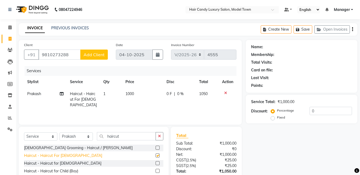
checkbox input "false"
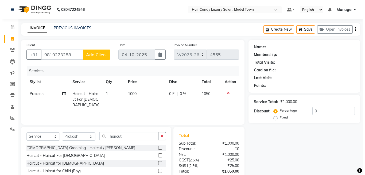
scroll to position [38, 0]
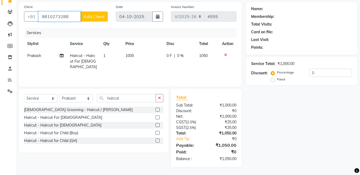
click at [76, 15] on input "9810273288" at bounding box center [59, 16] width 42 height 10
click at [84, 17] on span "Add Client" at bounding box center [94, 16] width 21 height 5
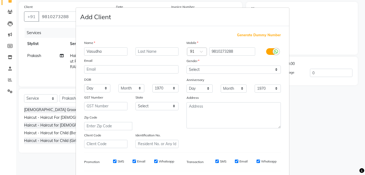
type input "Vasudha"
type input "."
click at [253, 73] on select "Select [DEMOGRAPHIC_DATA] [DEMOGRAPHIC_DATA] Other Prefer Not To Say" at bounding box center [233, 70] width 94 height 8
select select "[DEMOGRAPHIC_DATA]"
click at [186, 66] on select "Select [DEMOGRAPHIC_DATA] [DEMOGRAPHIC_DATA] Other Prefer Not To Say" at bounding box center [233, 70] width 94 height 8
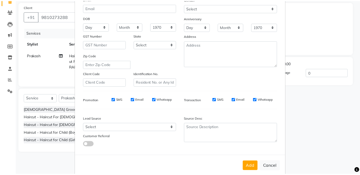
scroll to position [62, 0]
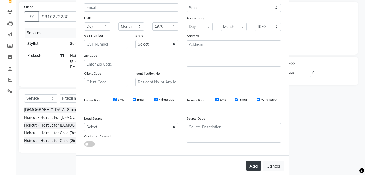
click at [256, 166] on button "Add" at bounding box center [253, 167] width 15 height 10
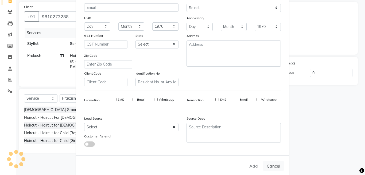
select select
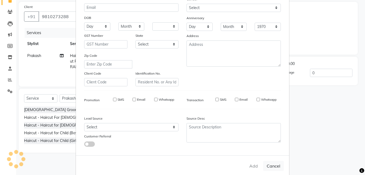
select select
checkbox input "false"
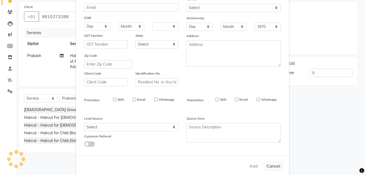
checkbox input "false"
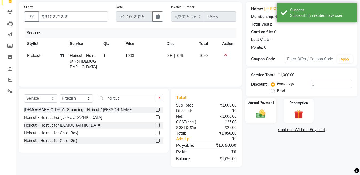
click at [260, 109] on img at bounding box center [260, 114] width 15 height 11
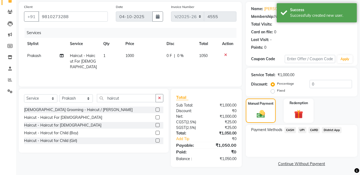
click at [291, 129] on span "CASH" at bounding box center [290, 130] width 11 height 6
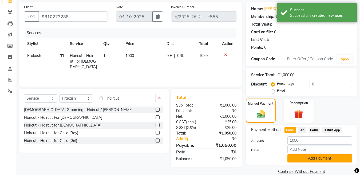
click at [309, 157] on button "Add Payment" at bounding box center [320, 159] width 65 height 8
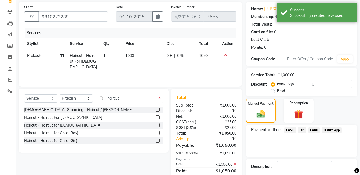
scroll to position [69, 0]
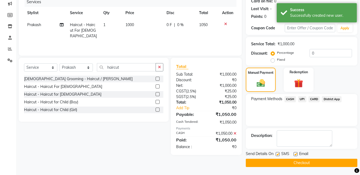
click at [278, 156] on label at bounding box center [278, 154] width 4 height 4
click at [278, 156] on input "checkbox" at bounding box center [277, 154] width 3 height 3
checkbox input "false"
click at [279, 165] on button "Checkout" at bounding box center [302, 163] width 112 height 8
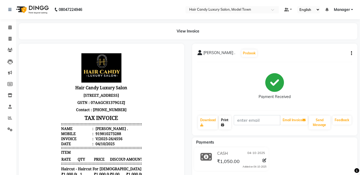
click at [225, 120] on link "Print" at bounding box center [225, 123] width 12 height 14
click at [10, 34] on li "Invoice" at bounding box center [8, 38] width 16 height 11
click at [10, 39] on icon at bounding box center [10, 39] width 3 height 4
select select "service"
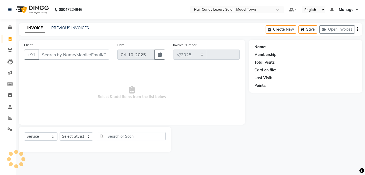
select select "4716"
type input "4559"
click at [77, 133] on select "Select Stylist [PERSON_NAME] [PERSON_NAME] [PERSON_NAME] ([PERSON_NAME]) Manage…" at bounding box center [76, 137] width 33 height 8
select select "66355"
click at [60, 133] on select "Select Stylist [PERSON_NAME] [PERSON_NAME] [PERSON_NAME] ([PERSON_NAME]) Manage…" at bounding box center [76, 137] width 33 height 8
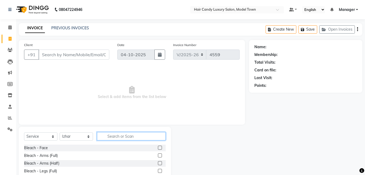
click at [123, 134] on input "text" at bounding box center [131, 136] width 69 height 8
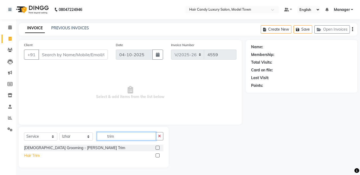
type input "trim"
click at [30, 158] on div "Hair Trim" at bounding box center [31, 156] width 15 height 6
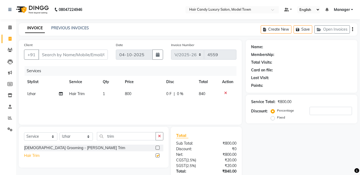
checkbox input "false"
click at [131, 96] on span "800" at bounding box center [128, 94] width 6 height 5
select select "66355"
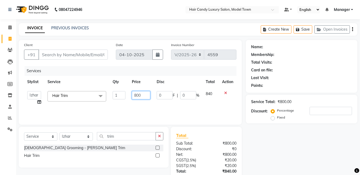
drag, startPoint x: 136, startPoint y: 96, endPoint x: 131, endPoint y: 96, distance: 5.6
click at [131, 96] on td "800" at bounding box center [141, 98] width 25 height 20
type input "1000"
click at [165, 111] on div "Services Stylist Service Qty Price Disc Total Action [PERSON_NAME] [PERSON_NAME…" at bounding box center [130, 92] width 213 height 53
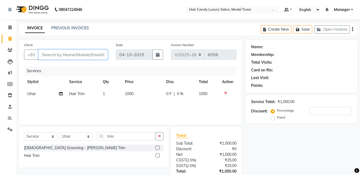
click at [85, 55] on input "Client" at bounding box center [72, 55] width 69 height 10
click at [130, 96] on span "1000" at bounding box center [129, 94] width 9 height 5
select select "66355"
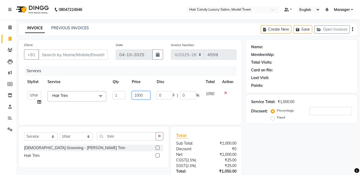
drag, startPoint x: 138, startPoint y: 96, endPoint x: 124, endPoint y: 96, distance: 14.2
click at [124, 96] on tr "[PERSON_NAME] [PERSON_NAME] [PERSON_NAME] ([PERSON_NAME]) Manager [PERSON_NAME]…" at bounding box center [130, 98] width 213 height 20
type input "800"
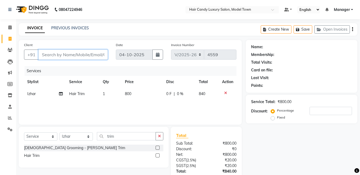
click at [90, 57] on input "Client" at bounding box center [72, 55] width 69 height 10
type input "9899"
type input "0"
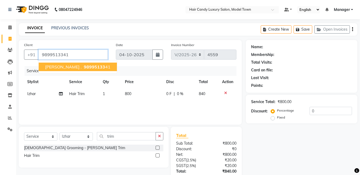
type input "9899513341"
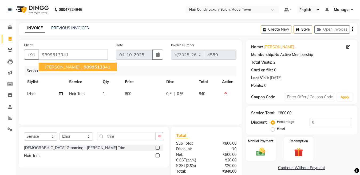
click at [84, 68] on span "98995133" at bounding box center [94, 66] width 21 height 5
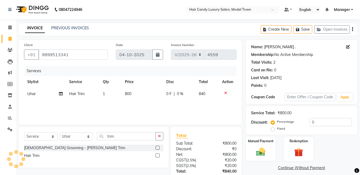
click at [274, 45] on link "[PERSON_NAME] ." at bounding box center [280, 47] width 32 height 6
click at [127, 94] on span "800" at bounding box center [128, 94] width 6 height 5
select select "66355"
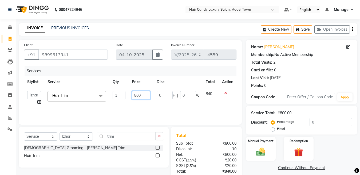
drag, startPoint x: 136, startPoint y: 98, endPoint x: 131, endPoint y: 97, distance: 4.9
click at [131, 97] on td "800" at bounding box center [141, 98] width 25 height 20
type input "1000"
click at [325, 123] on input "0" at bounding box center [331, 122] width 42 height 8
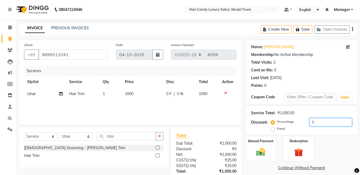
drag, startPoint x: 303, startPoint y: 125, endPoint x: 243, endPoint y: 125, distance: 60.6
click at [243, 125] on div "Client [PHONE_NUMBER] Date [DATE] Invoice Number V/2025 V/[PHONE_NUMBER] Servic…" at bounding box center [188, 123] width 347 height 166
type input "4.78"
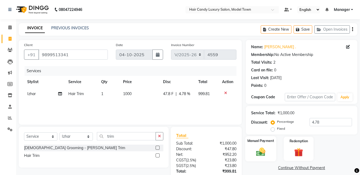
click at [251, 143] on label "Manual Payment" at bounding box center [261, 141] width 27 height 5
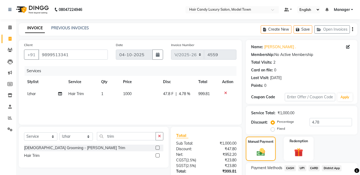
scroll to position [44, 0]
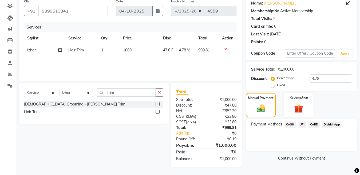
click at [290, 125] on span "CASH" at bounding box center [290, 125] width 11 height 6
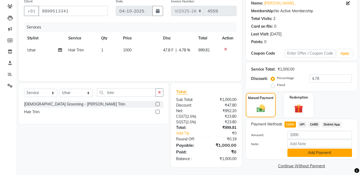
click at [308, 153] on button "Add Payment" at bounding box center [320, 153] width 65 height 8
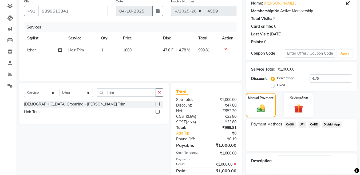
scroll to position [69, 0]
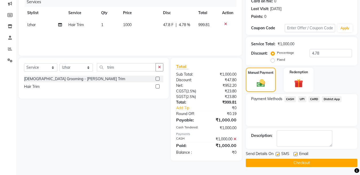
click at [279, 155] on label at bounding box center [278, 154] width 4 height 4
click at [279, 155] on input "checkbox" at bounding box center [277, 154] width 3 height 3
checkbox input "false"
click at [278, 162] on button "Checkout" at bounding box center [302, 163] width 112 height 8
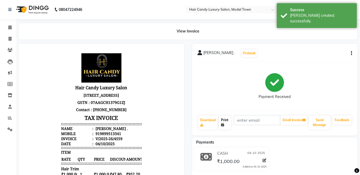
click at [224, 120] on link "Print" at bounding box center [225, 123] width 12 height 14
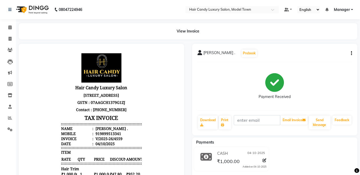
click at [10, 34] on li "Invoice" at bounding box center [8, 38] width 16 height 11
click at [10, 41] on span at bounding box center [9, 39] width 9 height 6
select select "service"
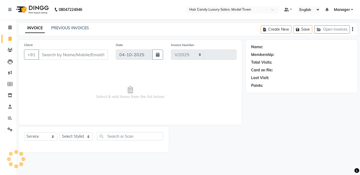
select select "4716"
type input "4560"
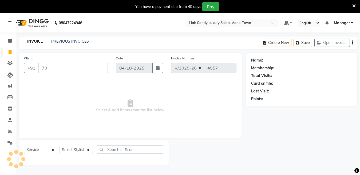
select select "4716"
select select "service"
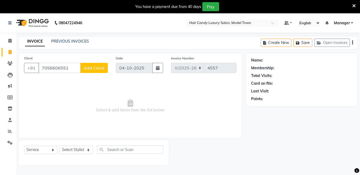
click at [58, 66] on input "7056606551" at bounding box center [59, 68] width 42 height 10
type input "7056606551"
click at [92, 67] on span "Add Client" at bounding box center [94, 67] width 21 height 5
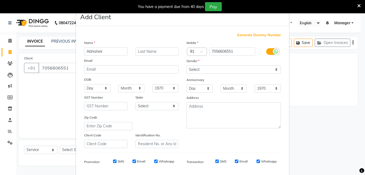
type input "Abhishek"
type input "."
click at [235, 72] on select "Select [DEMOGRAPHIC_DATA] [DEMOGRAPHIC_DATA] Other Prefer Not To Say" at bounding box center [233, 70] width 94 height 8
select select "[DEMOGRAPHIC_DATA]"
click at [186, 66] on select "Select [DEMOGRAPHIC_DATA] [DEMOGRAPHIC_DATA] Other Prefer Not To Say" at bounding box center [233, 70] width 94 height 8
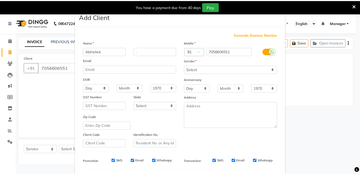
scroll to position [71, 0]
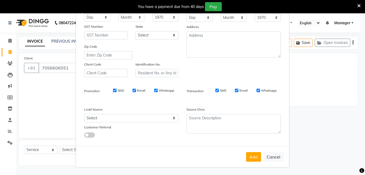
drag, startPoint x: 256, startPoint y: 157, endPoint x: 253, endPoint y: 157, distance: 3.2
click at [254, 157] on button "Add" at bounding box center [253, 157] width 15 height 10
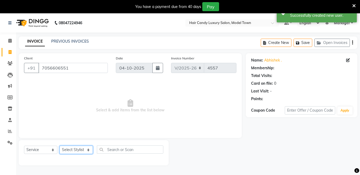
click at [77, 150] on select "Select Stylist Aakib Anas Izhar Kajal Laiq (Rahul) Manager Neeraj parul Pawan P…" at bounding box center [76, 150] width 33 height 8
select select "27999"
click at [60, 146] on select "Select Stylist Aakib Anas Izhar Kajal Laiq (Rahul) Manager Neeraj parul Pawan P…" at bounding box center [76, 150] width 33 height 8
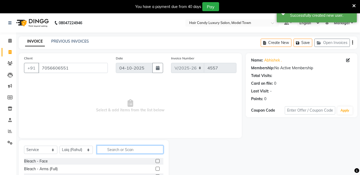
click at [129, 153] on input "text" at bounding box center [130, 150] width 67 height 8
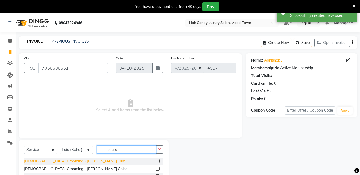
type input "beard"
click at [68, 162] on div "Male Grooming - Beard Trim" at bounding box center [74, 162] width 101 height 6
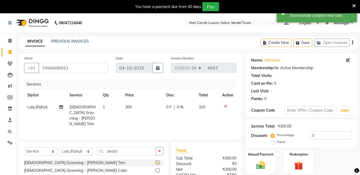
checkbox input "false"
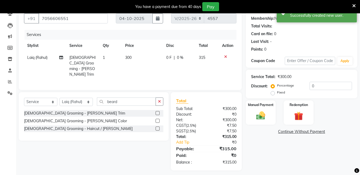
scroll to position [52, 0]
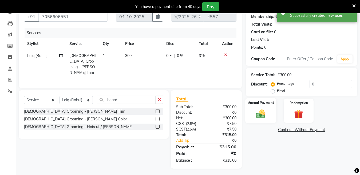
click at [271, 120] on div "Manual Payment" at bounding box center [260, 110] width 31 height 25
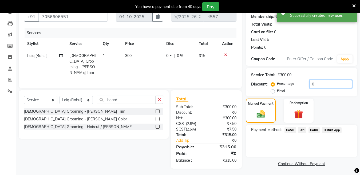
drag, startPoint x: 318, startPoint y: 82, endPoint x: 290, endPoint y: 80, distance: 28.1
click at [290, 80] on div "Service Total: ₹300.00 Discount: Percentage Fixed 0" at bounding box center [301, 82] width 101 height 24
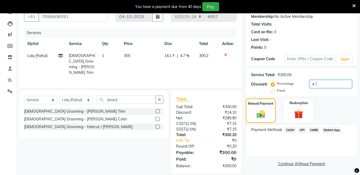
type input "4.7"
click at [293, 130] on span "CASH" at bounding box center [290, 130] width 11 height 6
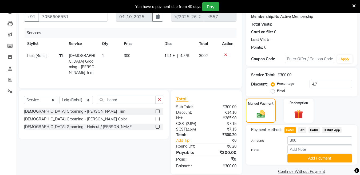
scroll to position [60, 0]
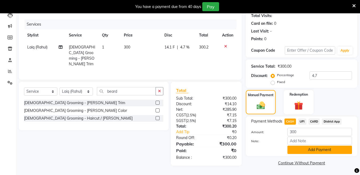
click at [310, 149] on button "Add Payment" at bounding box center [320, 150] width 65 height 8
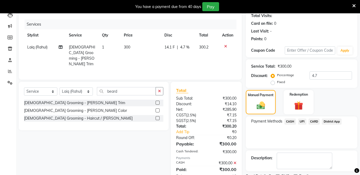
scroll to position [83, 0]
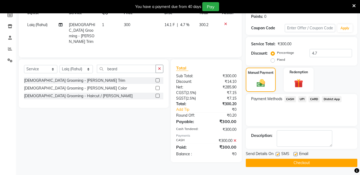
click at [279, 155] on label at bounding box center [278, 154] width 4 height 4
click at [279, 155] on input "checkbox" at bounding box center [277, 154] width 3 height 3
checkbox input "false"
click at [278, 163] on button "Checkout" at bounding box center [302, 163] width 112 height 8
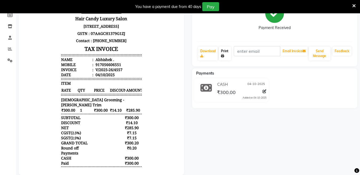
click at [221, 52] on link "Print" at bounding box center [225, 54] width 12 height 14
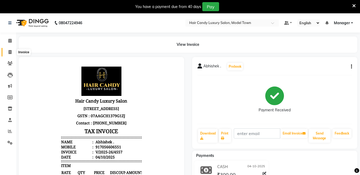
click at [10, 52] on icon at bounding box center [10, 52] width 3 height 4
select select "service"
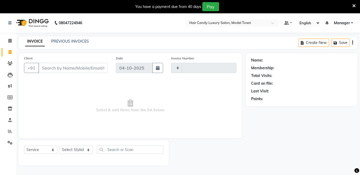
scroll to position [13, 0]
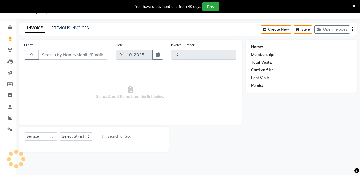
type input "4558"
select select "4716"
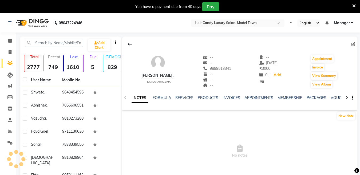
select select "en"
click at [232, 96] on link "INVOICES" at bounding box center [232, 98] width 18 height 5
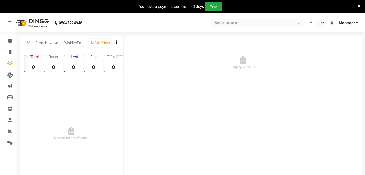
select select "en"
